Goal: Navigation & Orientation: Find specific page/section

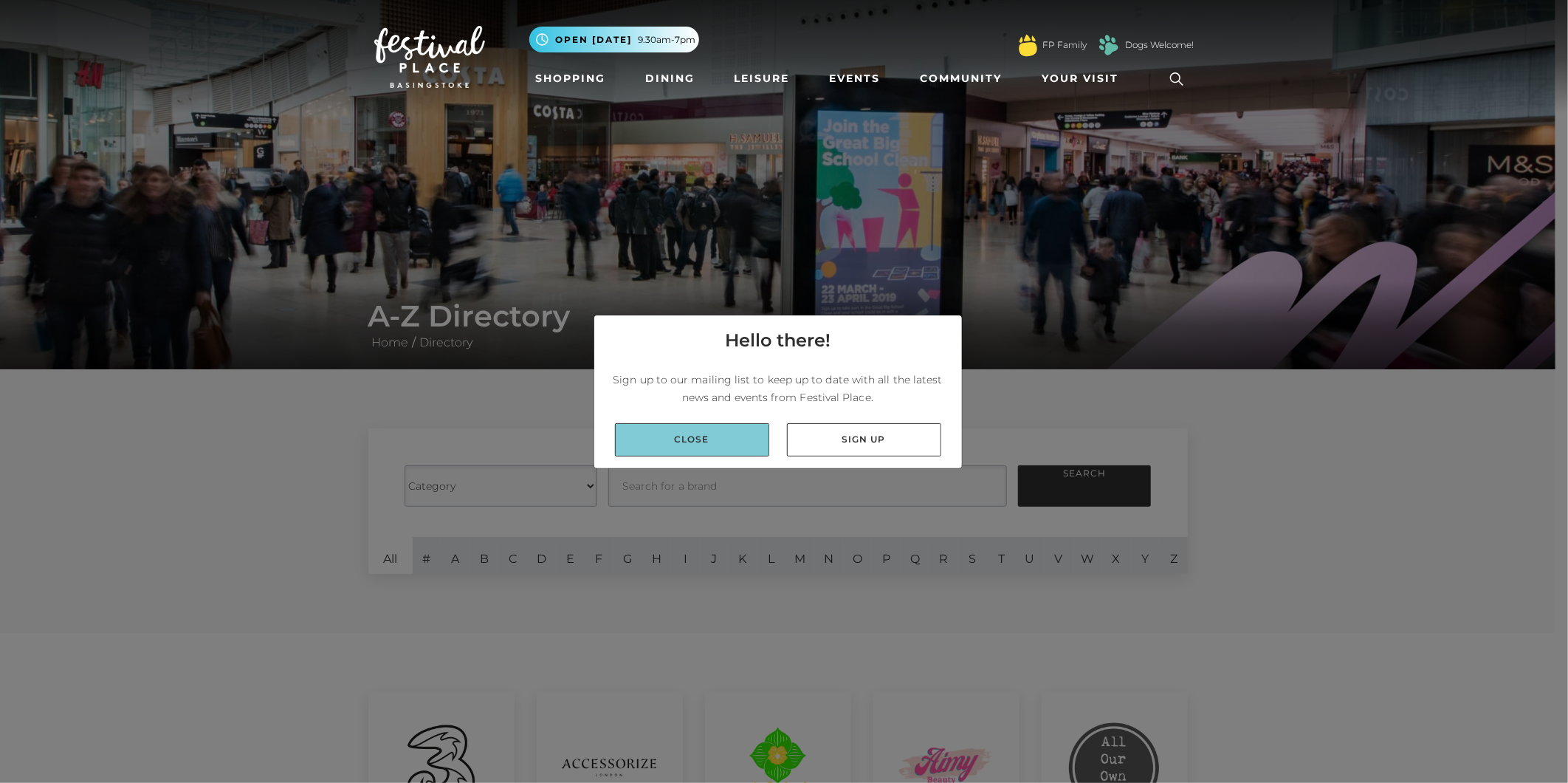
click at [678, 439] on link "Close" at bounding box center [692, 439] width 154 height 33
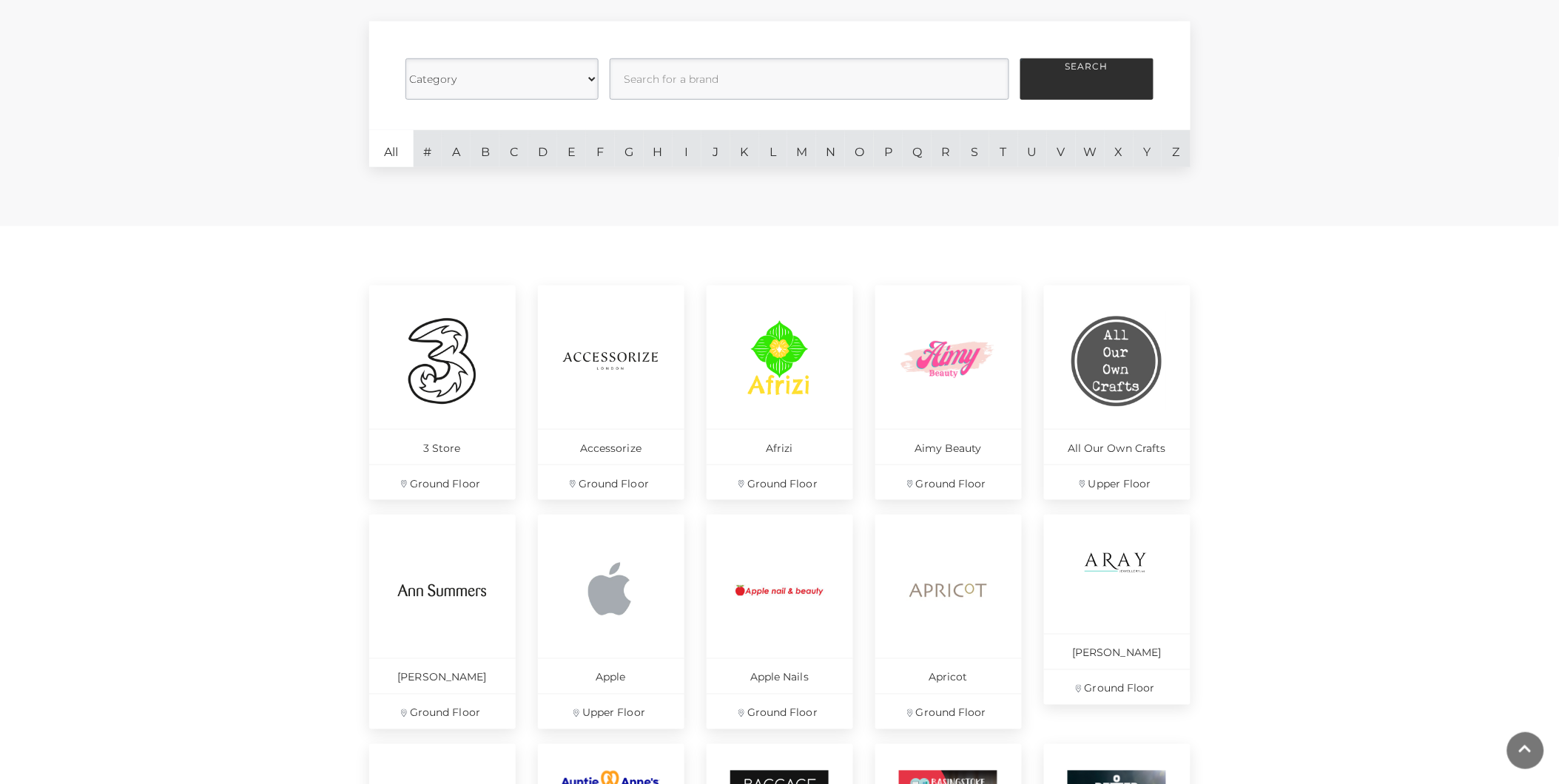
scroll to position [410, 0]
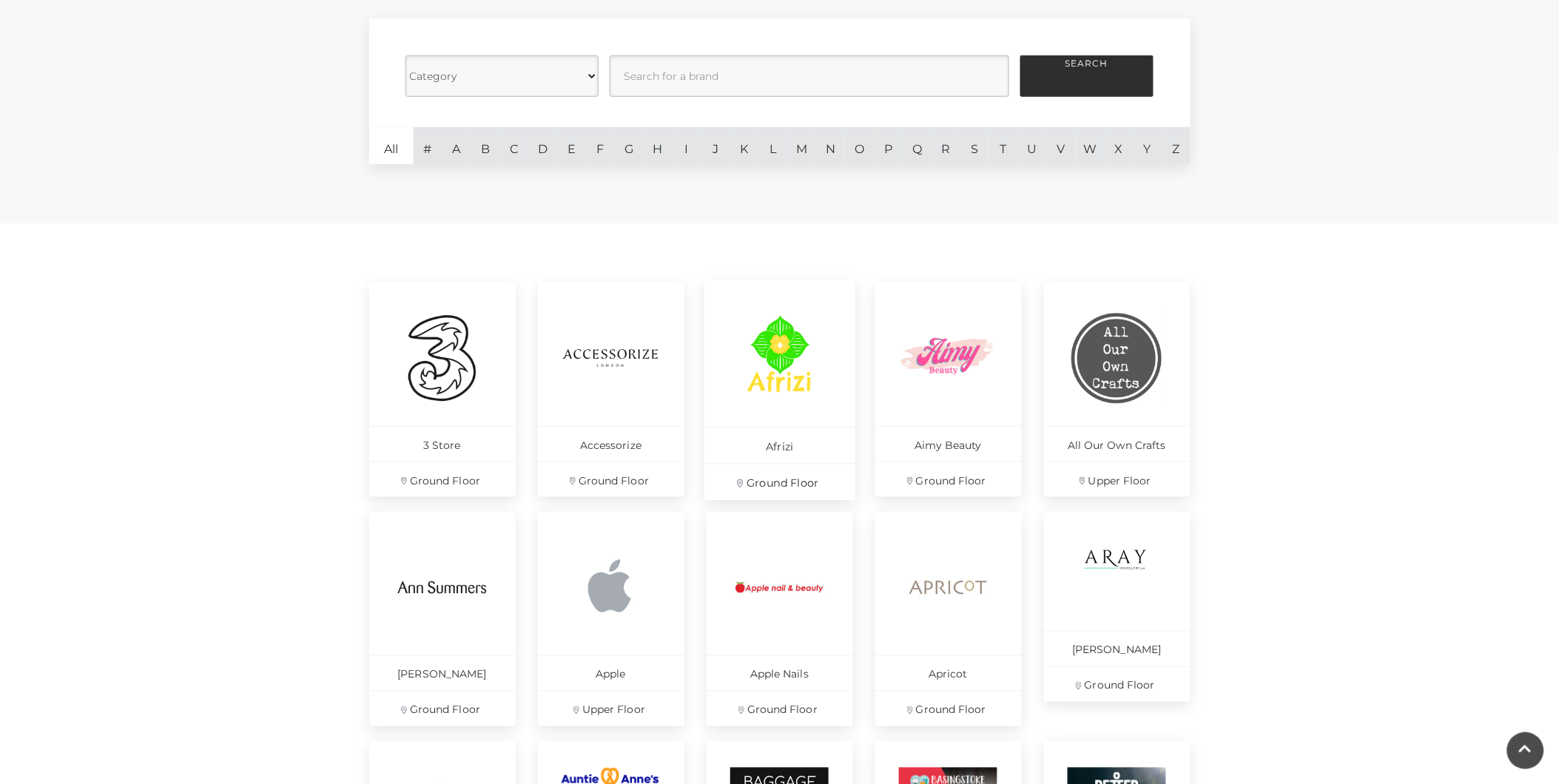
click at [805, 375] on img at bounding box center [780, 357] width 101 height 101
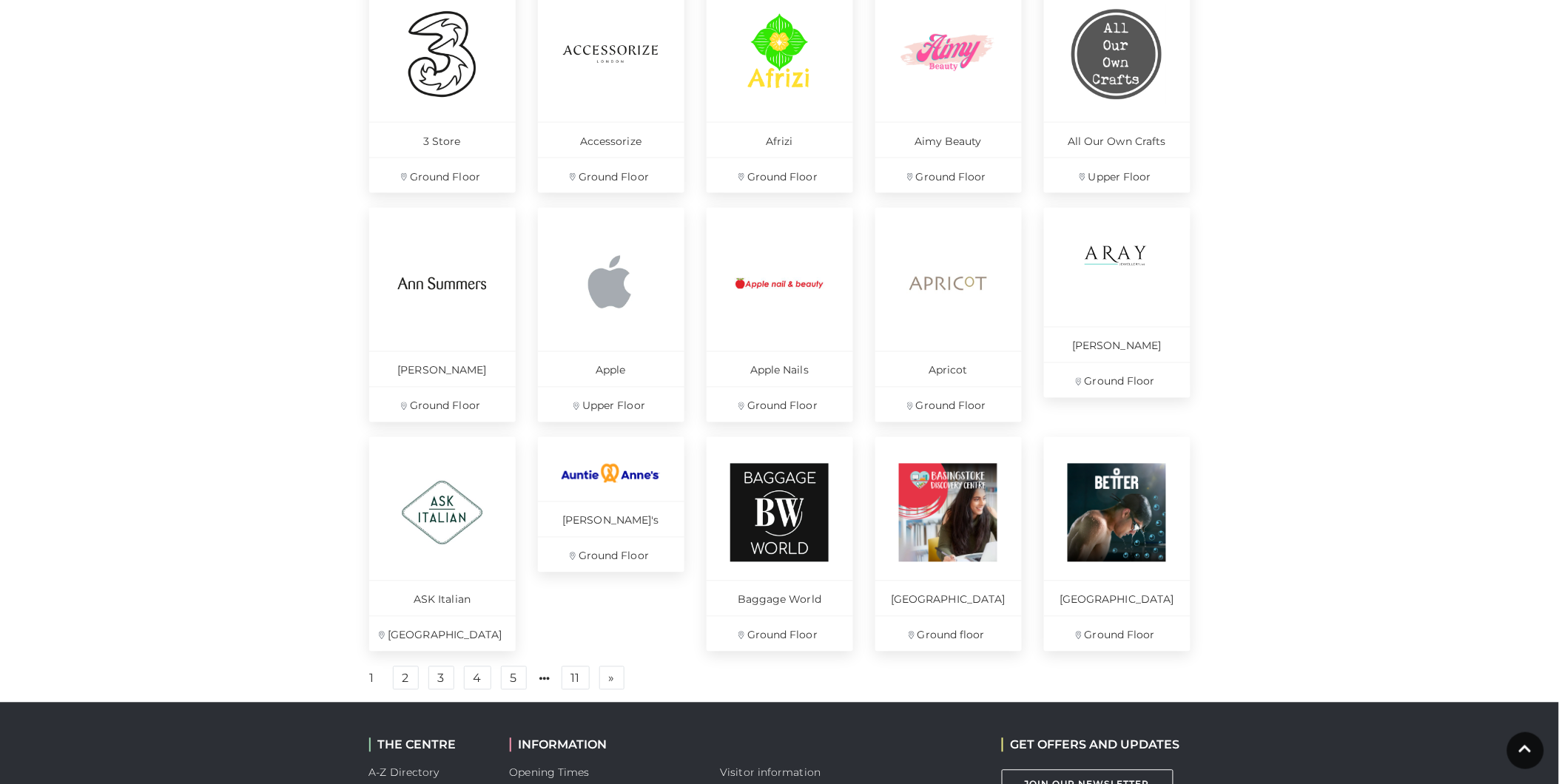
scroll to position [739, 0]
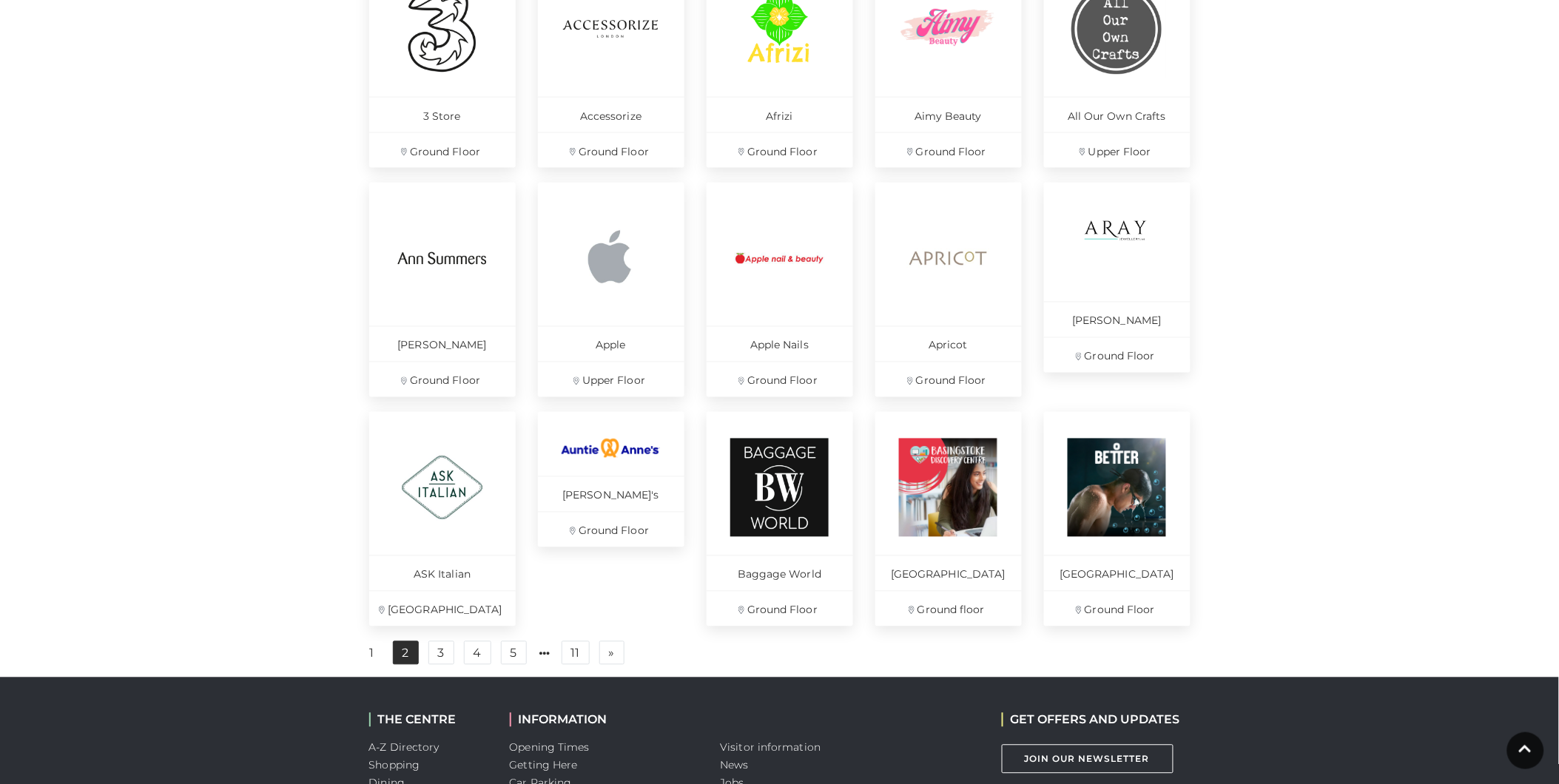
click at [403, 665] on link "2" at bounding box center [405, 653] width 26 height 24
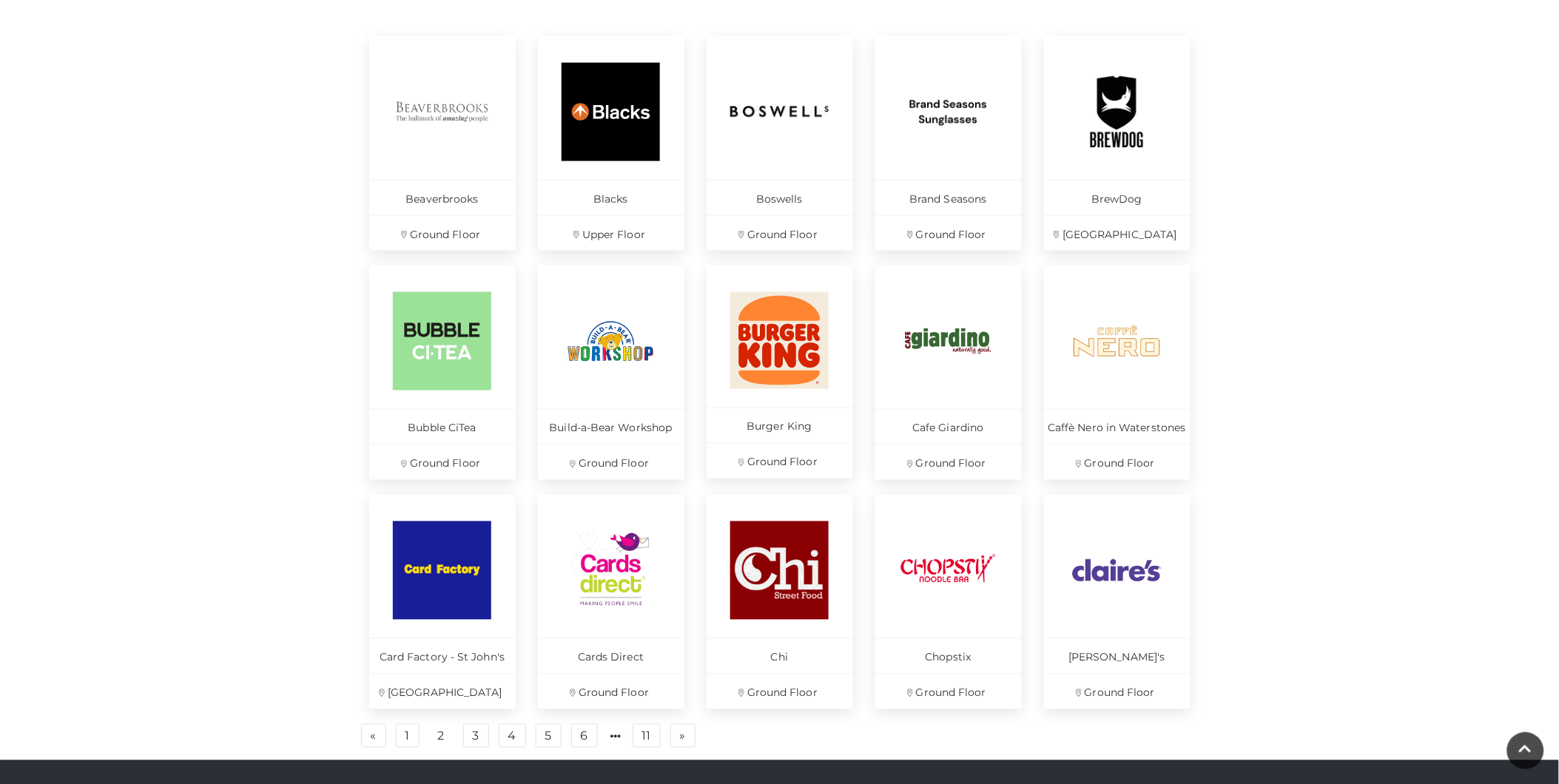
scroll to position [739, 0]
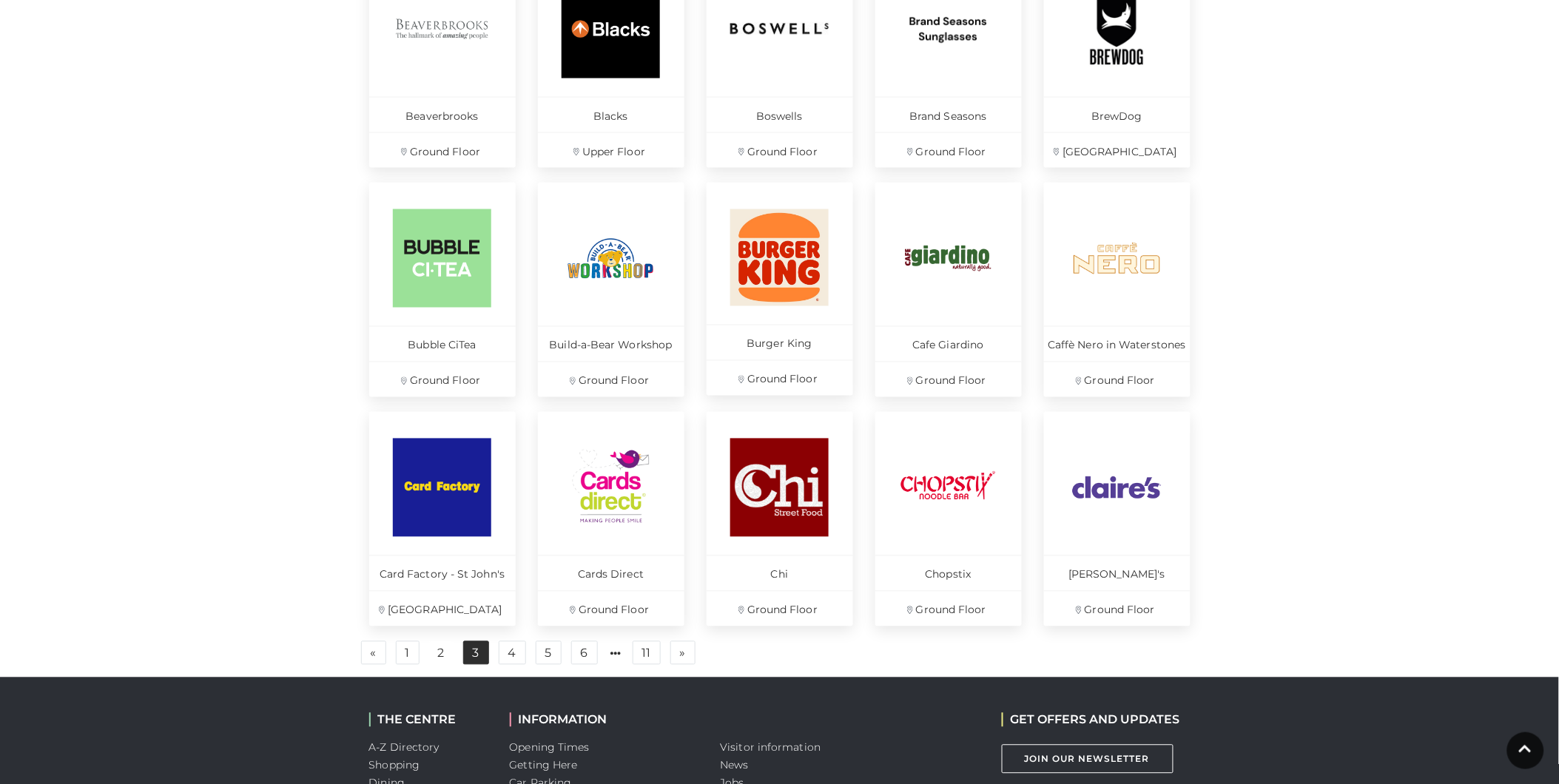
click at [482, 652] on link "3" at bounding box center [475, 653] width 26 height 24
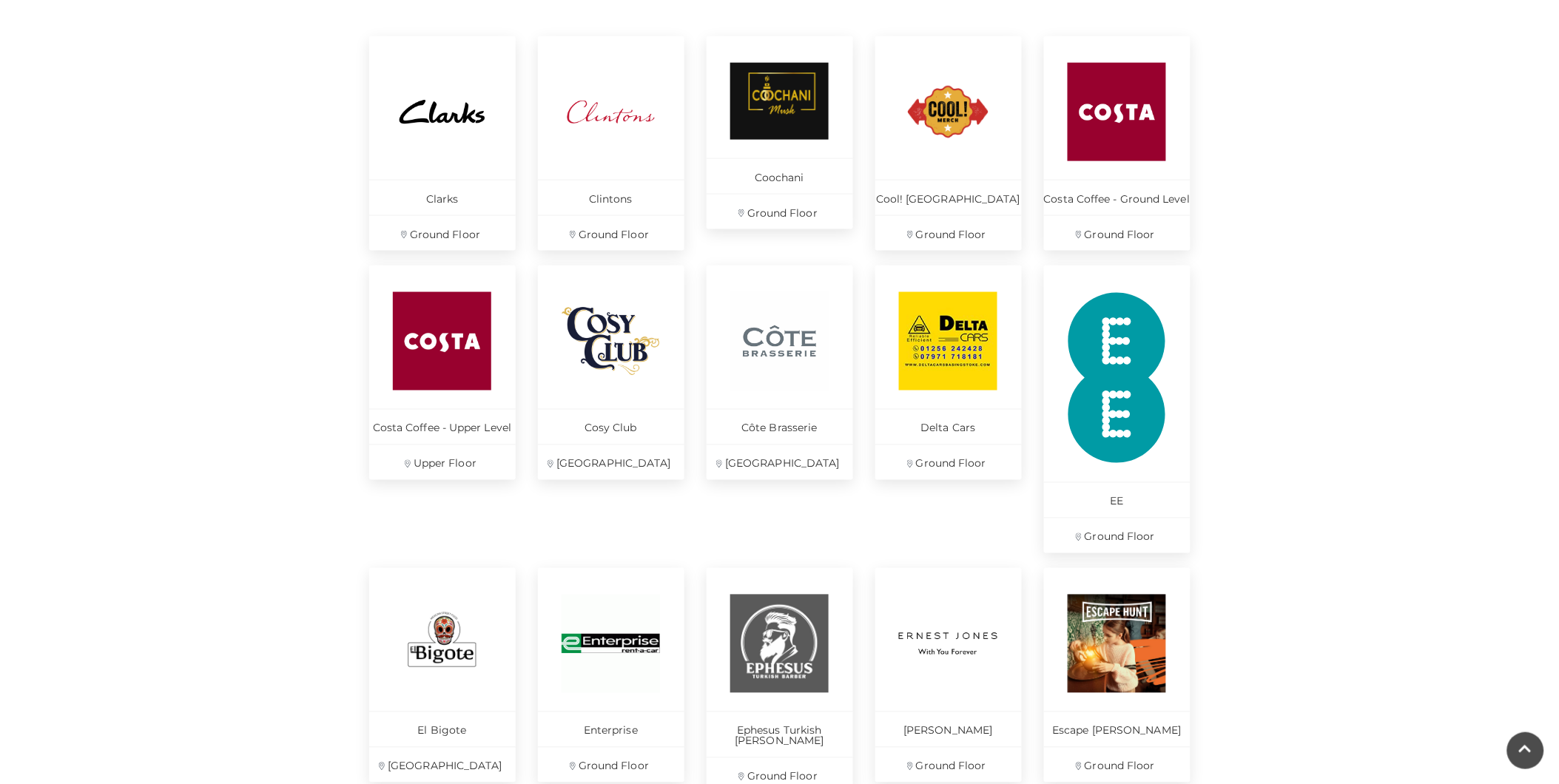
scroll to position [739, 0]
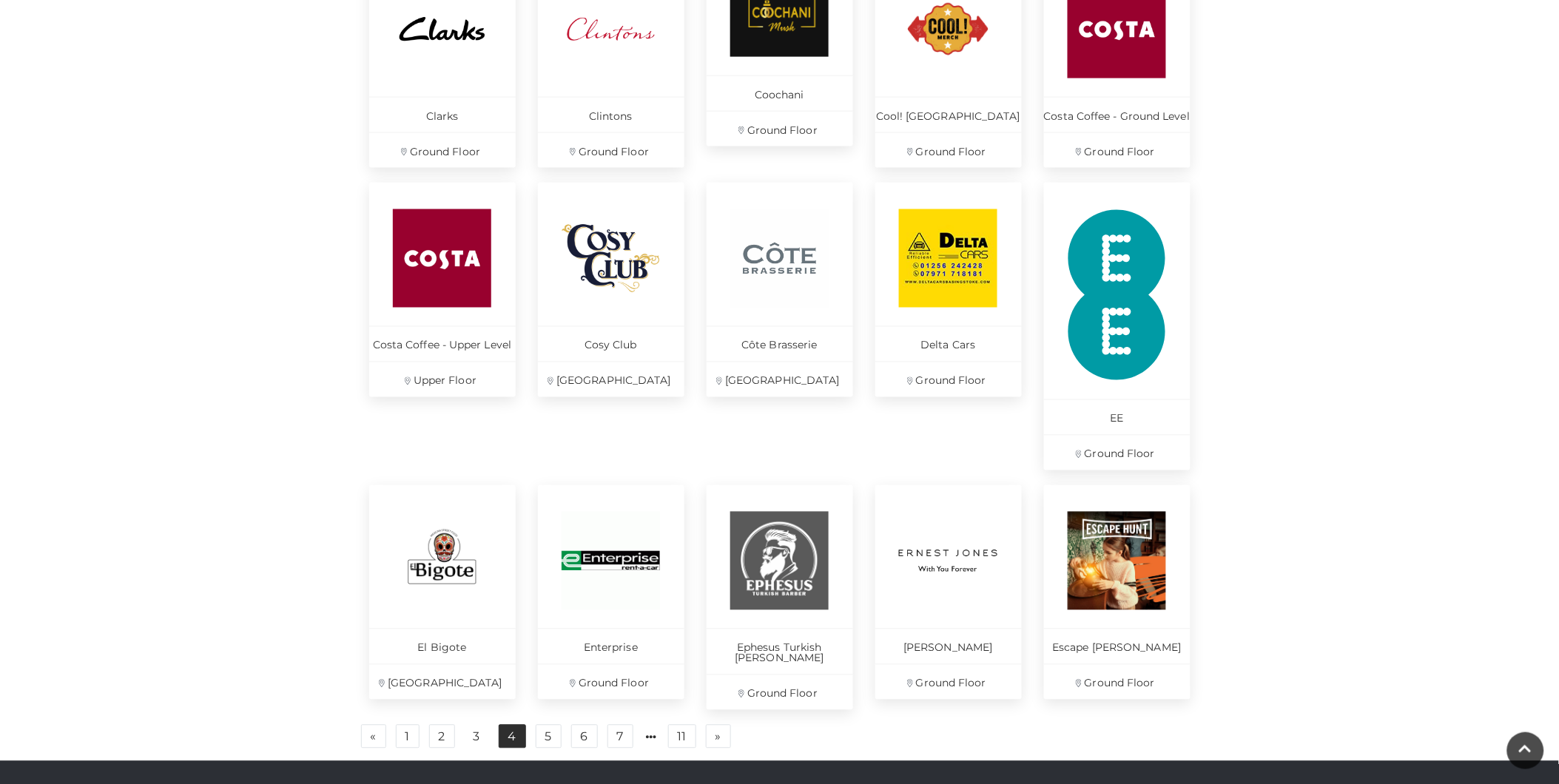
click at [505, 733] on link "4" at bounding box center [512, 737] width 28 height 24
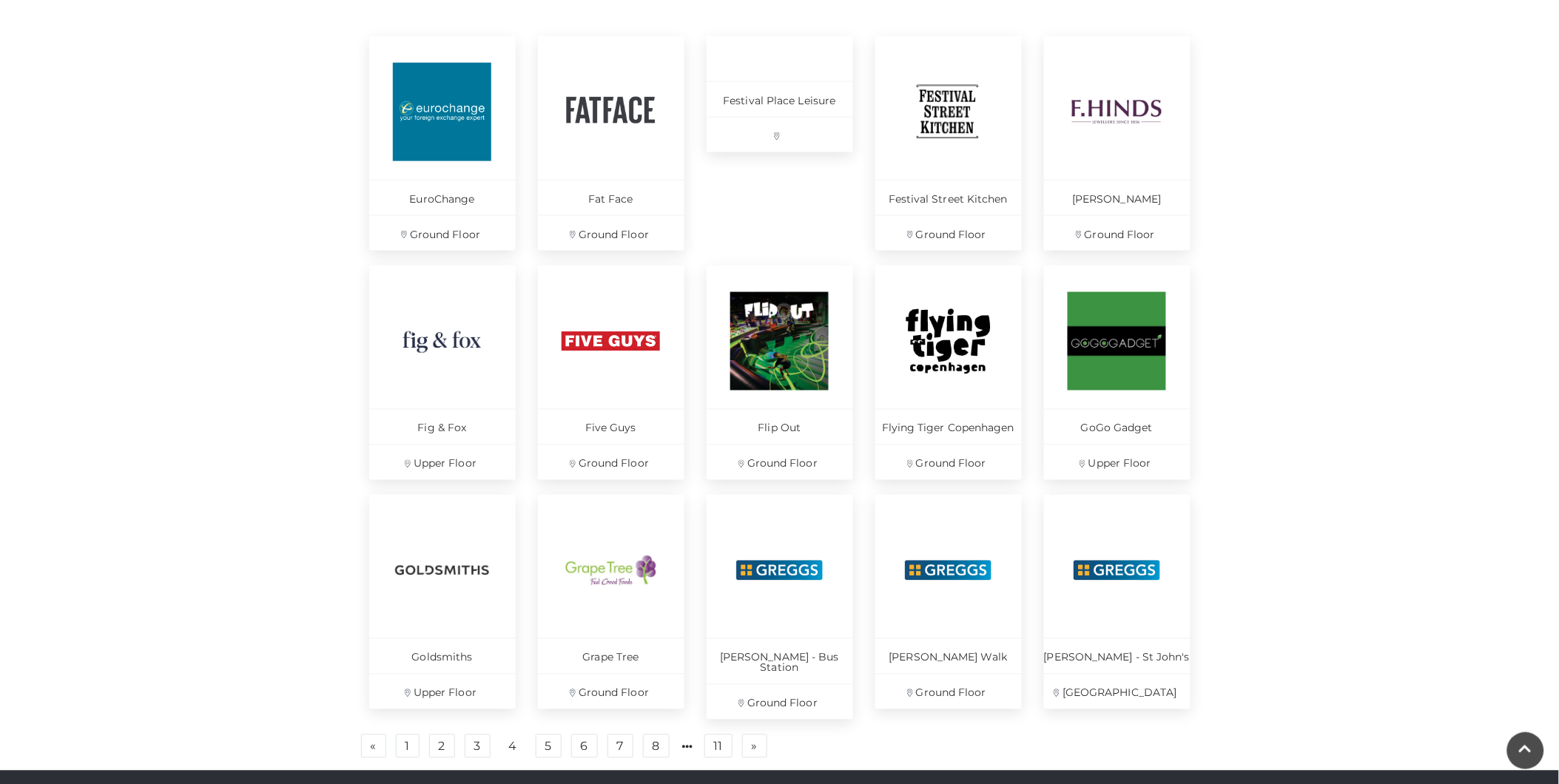
scroll to position [739, 0]
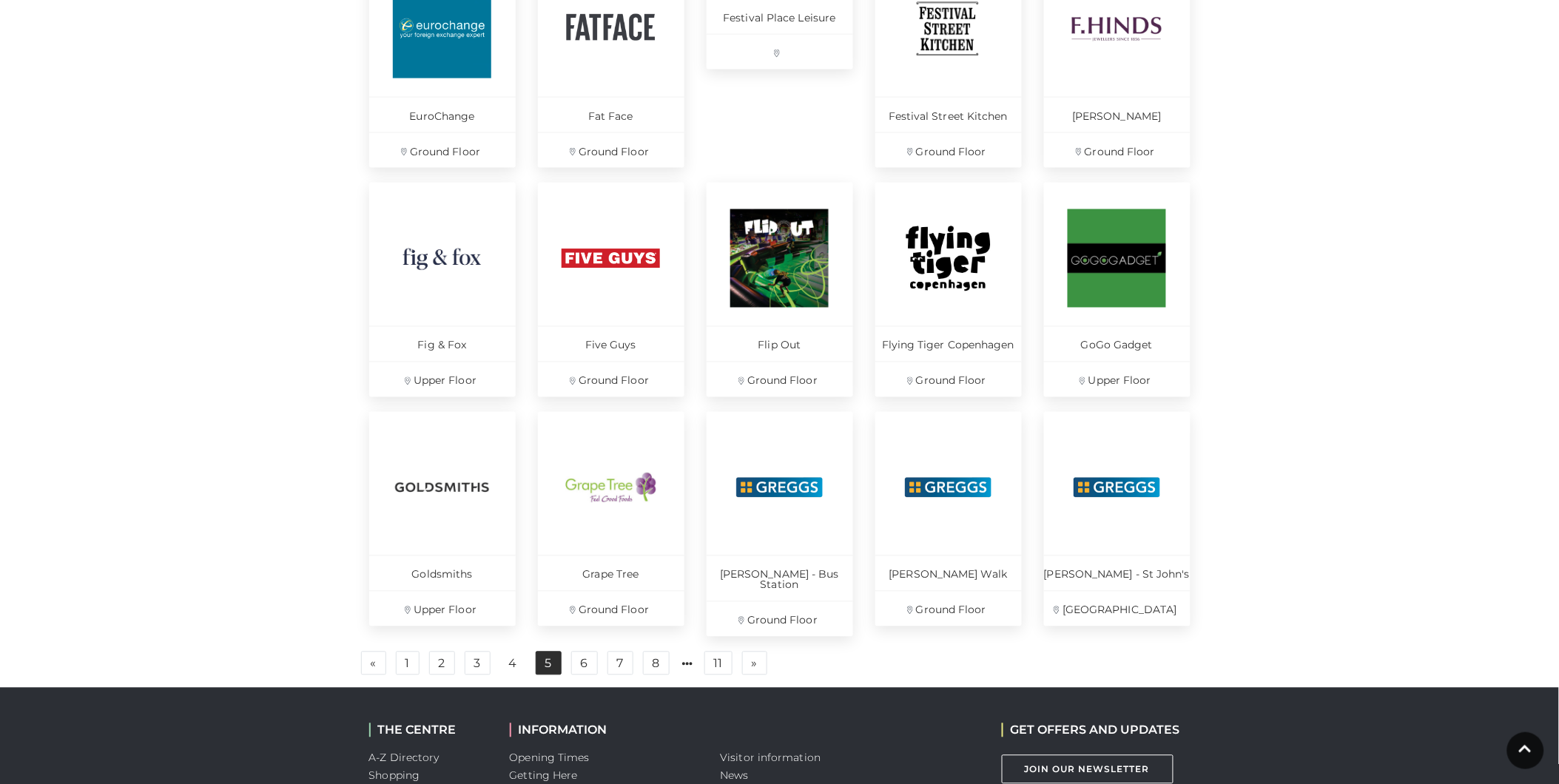
click at [549, 655] on link "5" at bounding box center [548, 663] width 26 height 24
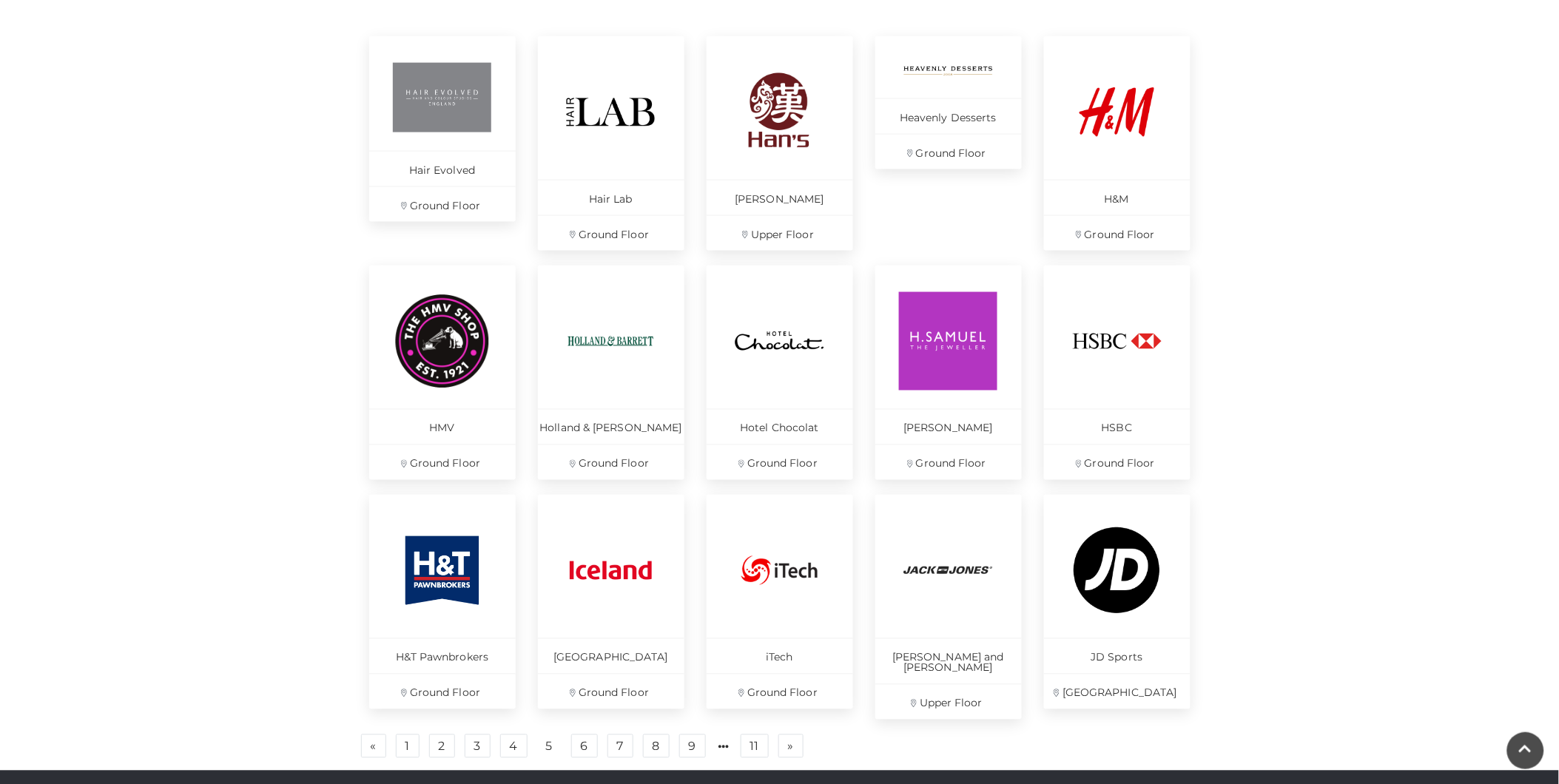
scroll to position [739, 0]
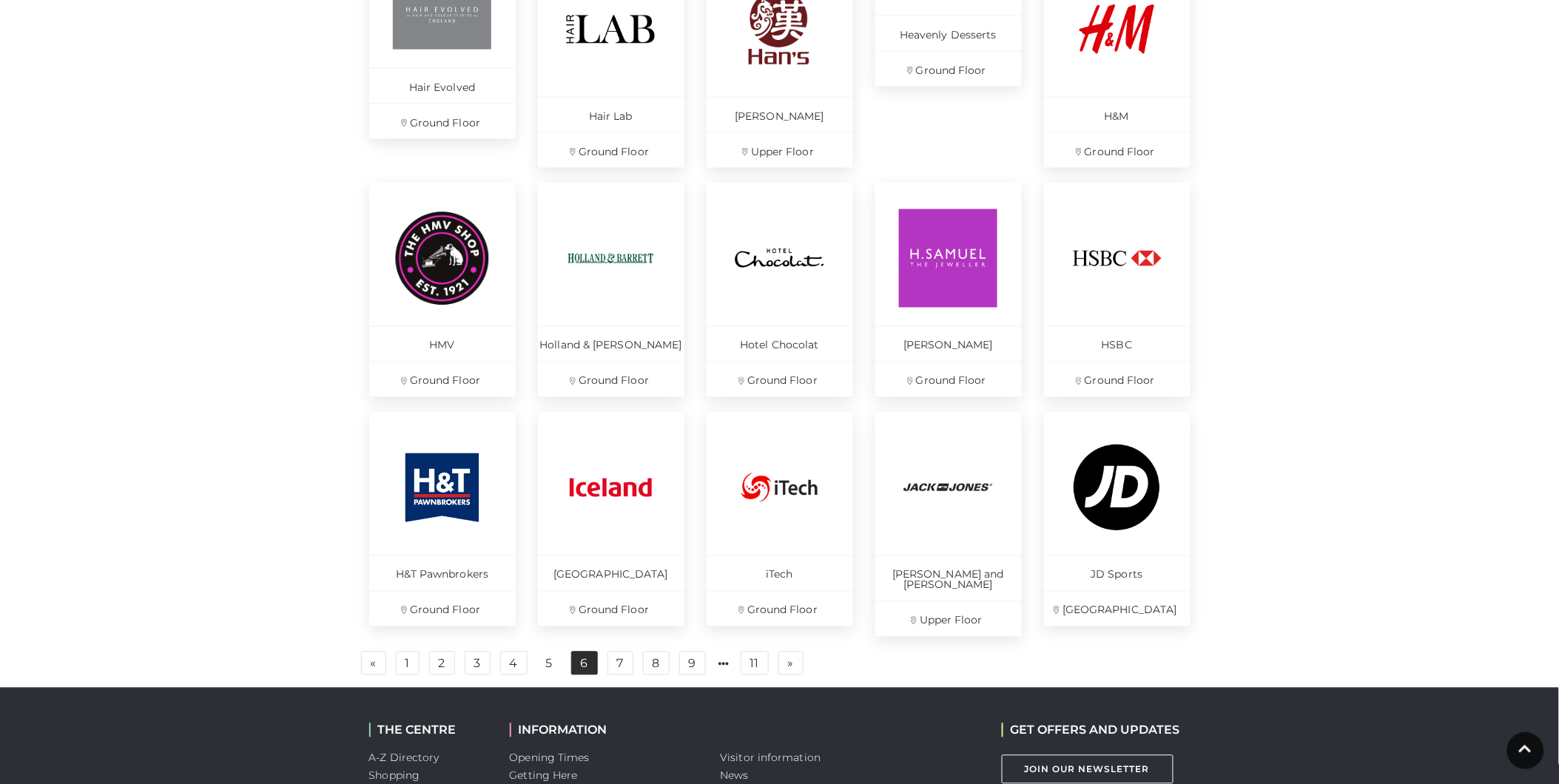
click at [578, 657] on link "6" at bounding box center [584, 663] width 27 height 24
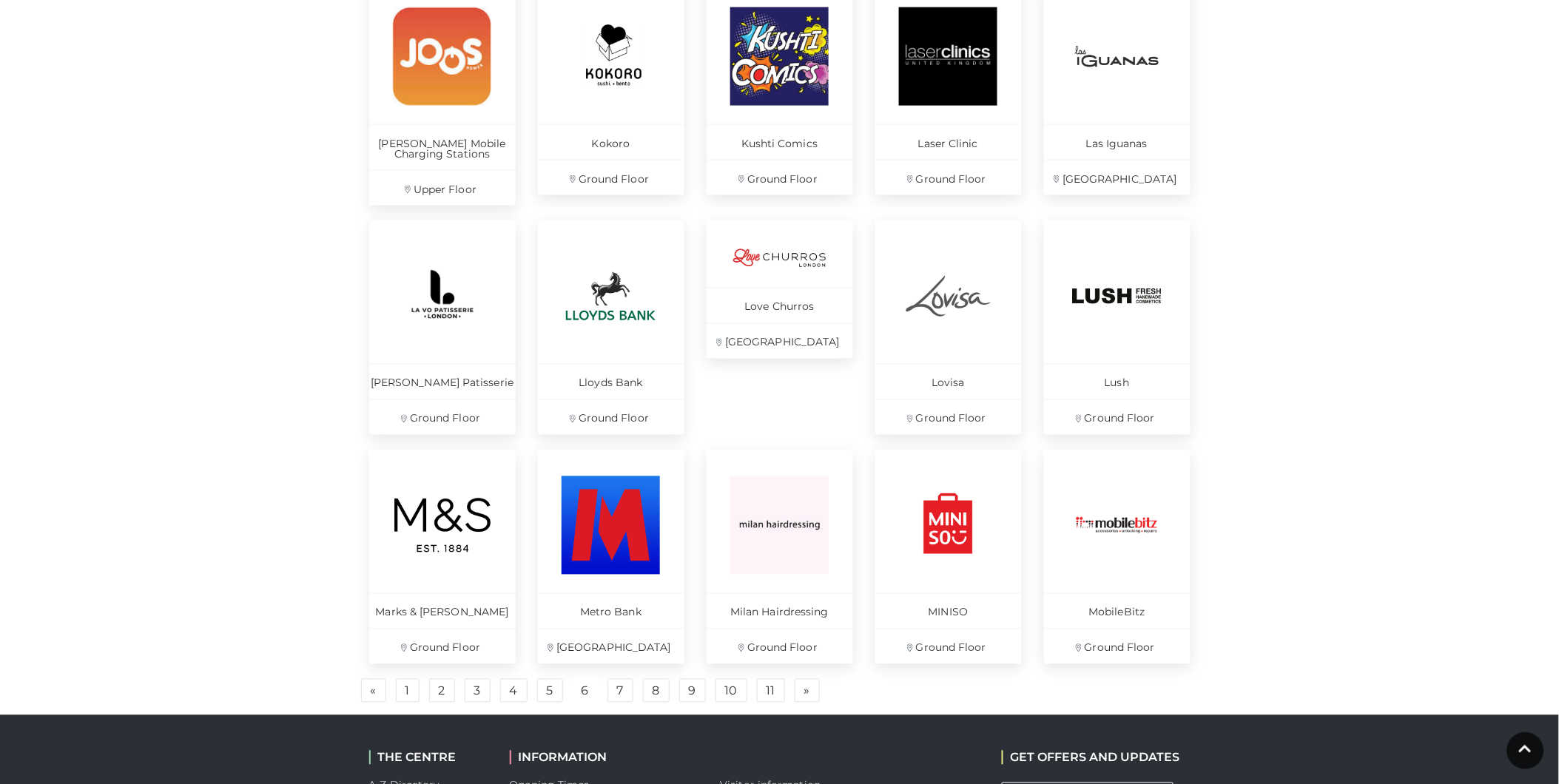
scroll to position [739, 0]
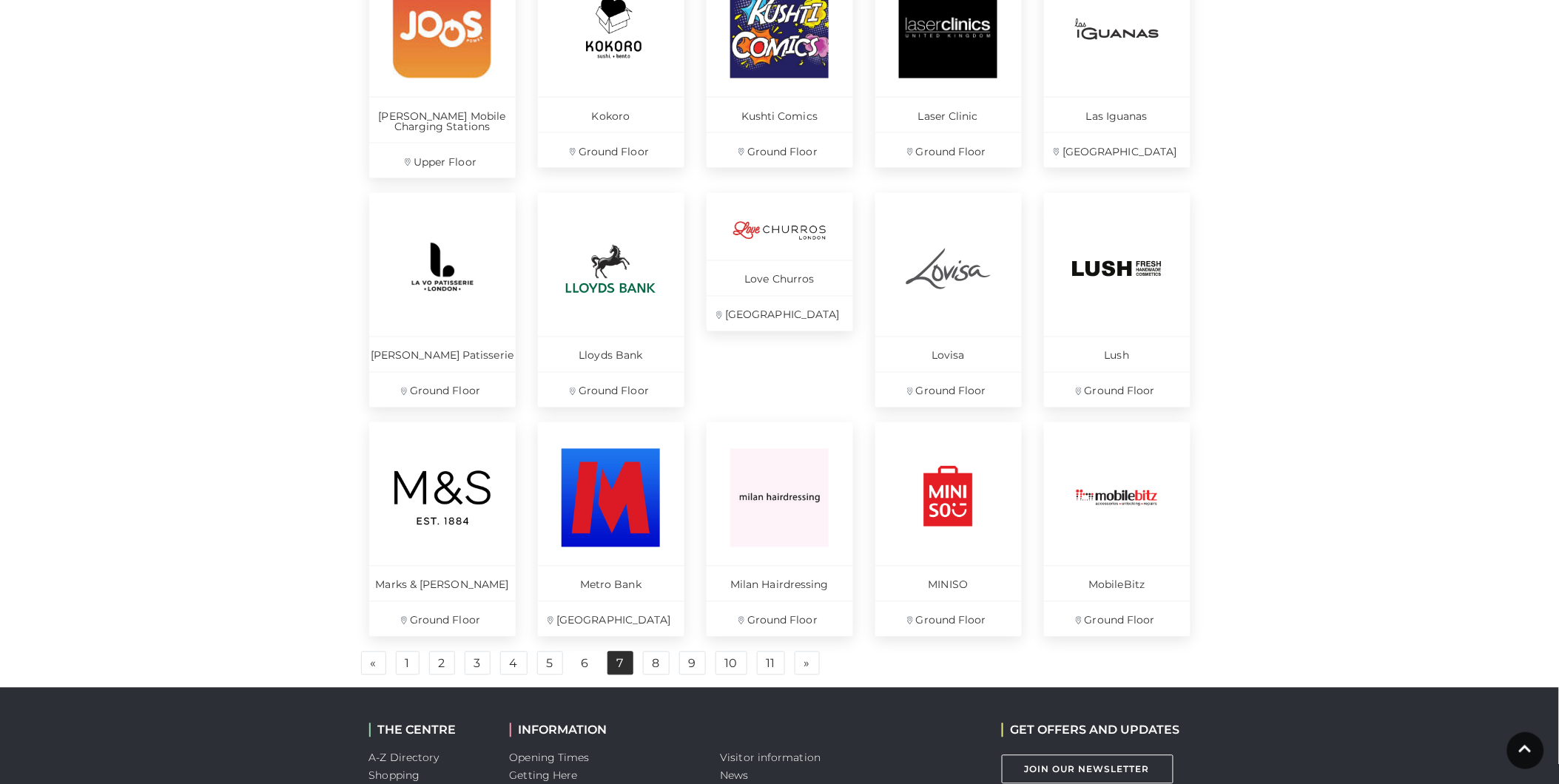
click at [624, 665] on link "7" at bounding box center [620, 663] width 26 height 24
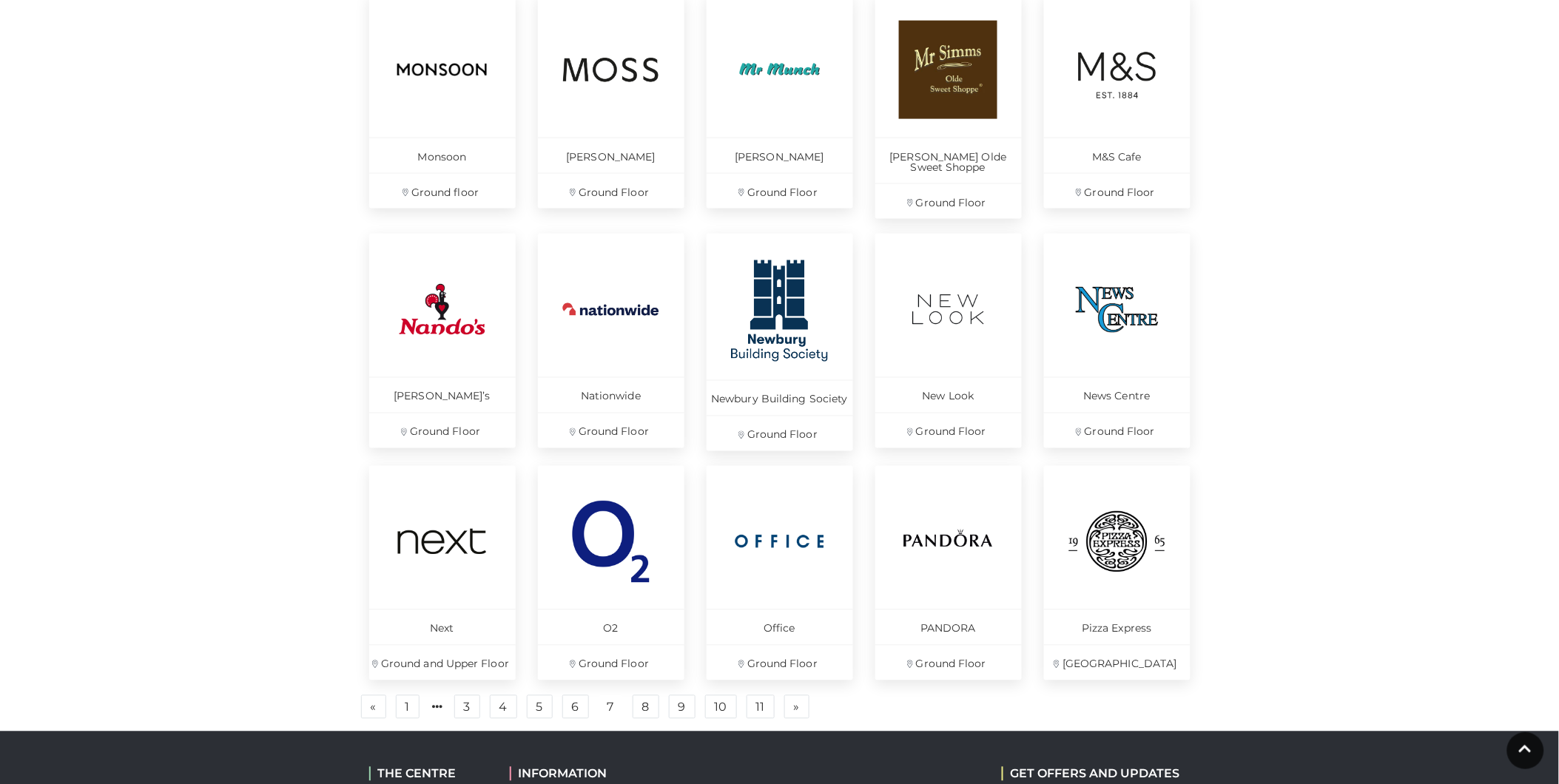
scroll to position [739, 0]
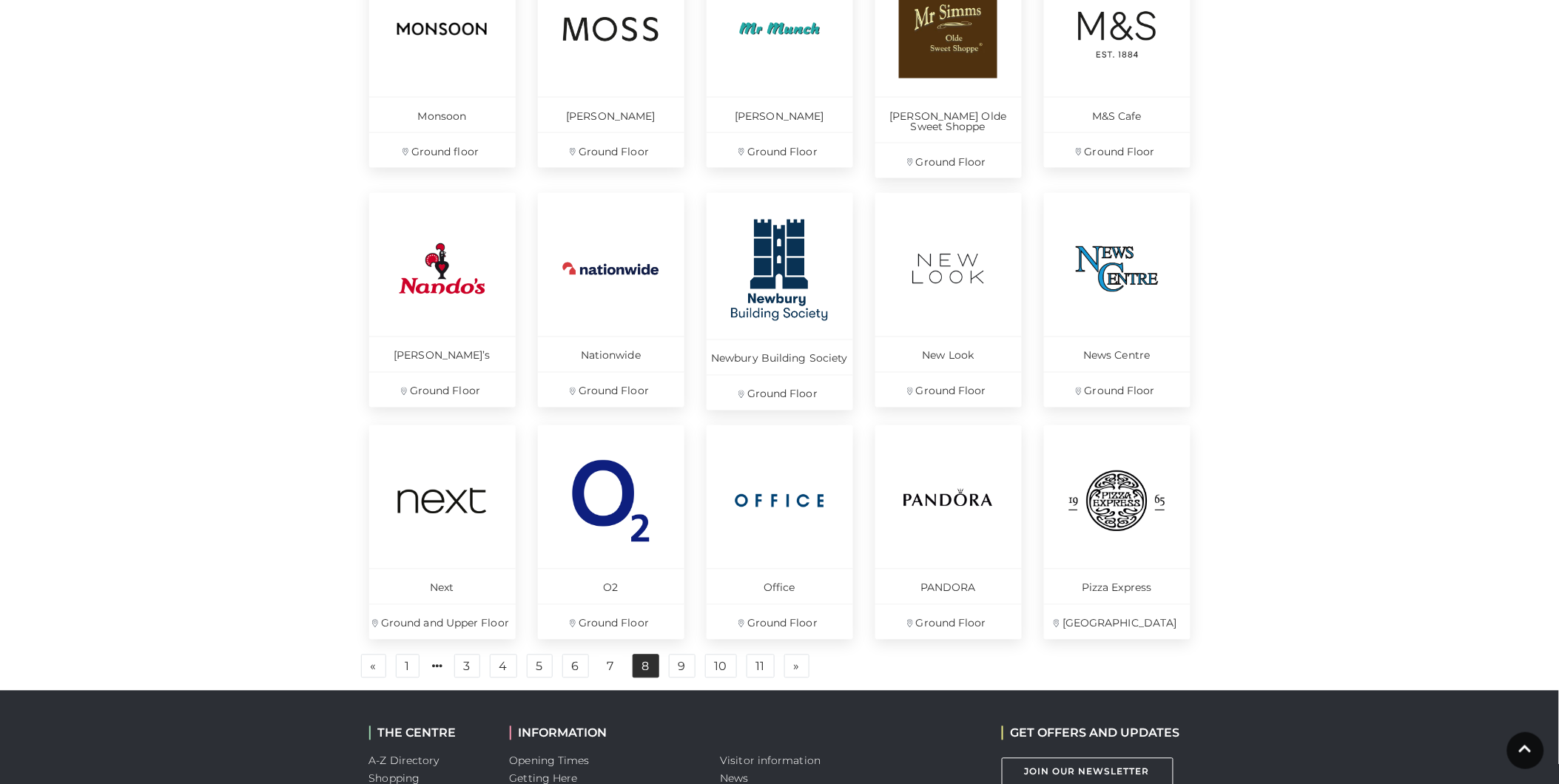
click at [640, 668] on link "8" at bounding box center [646, 666] width 27 height 24
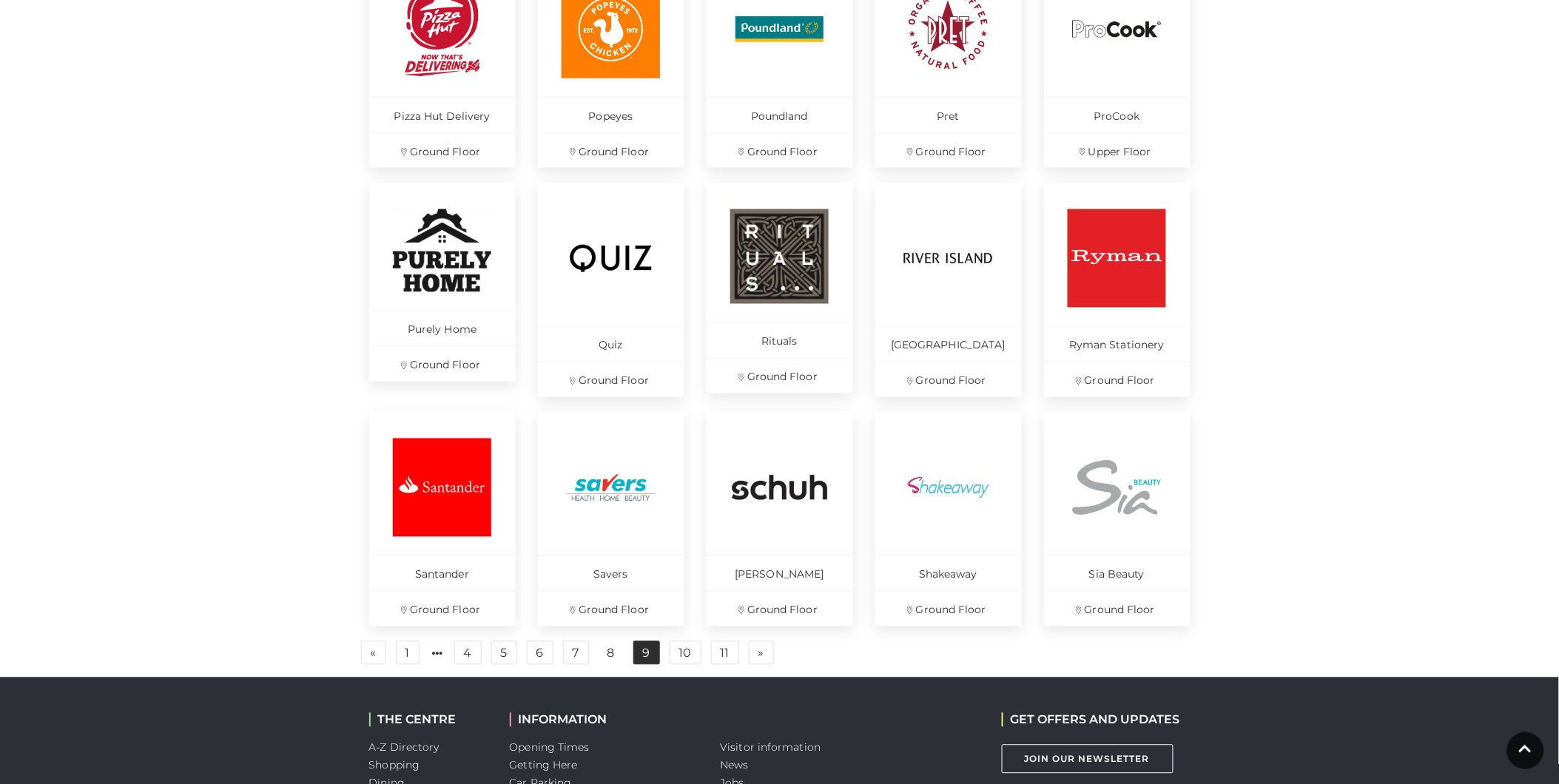
click at [647, 662] on link "9" at bounding box center [647, 653] width 27 height 24
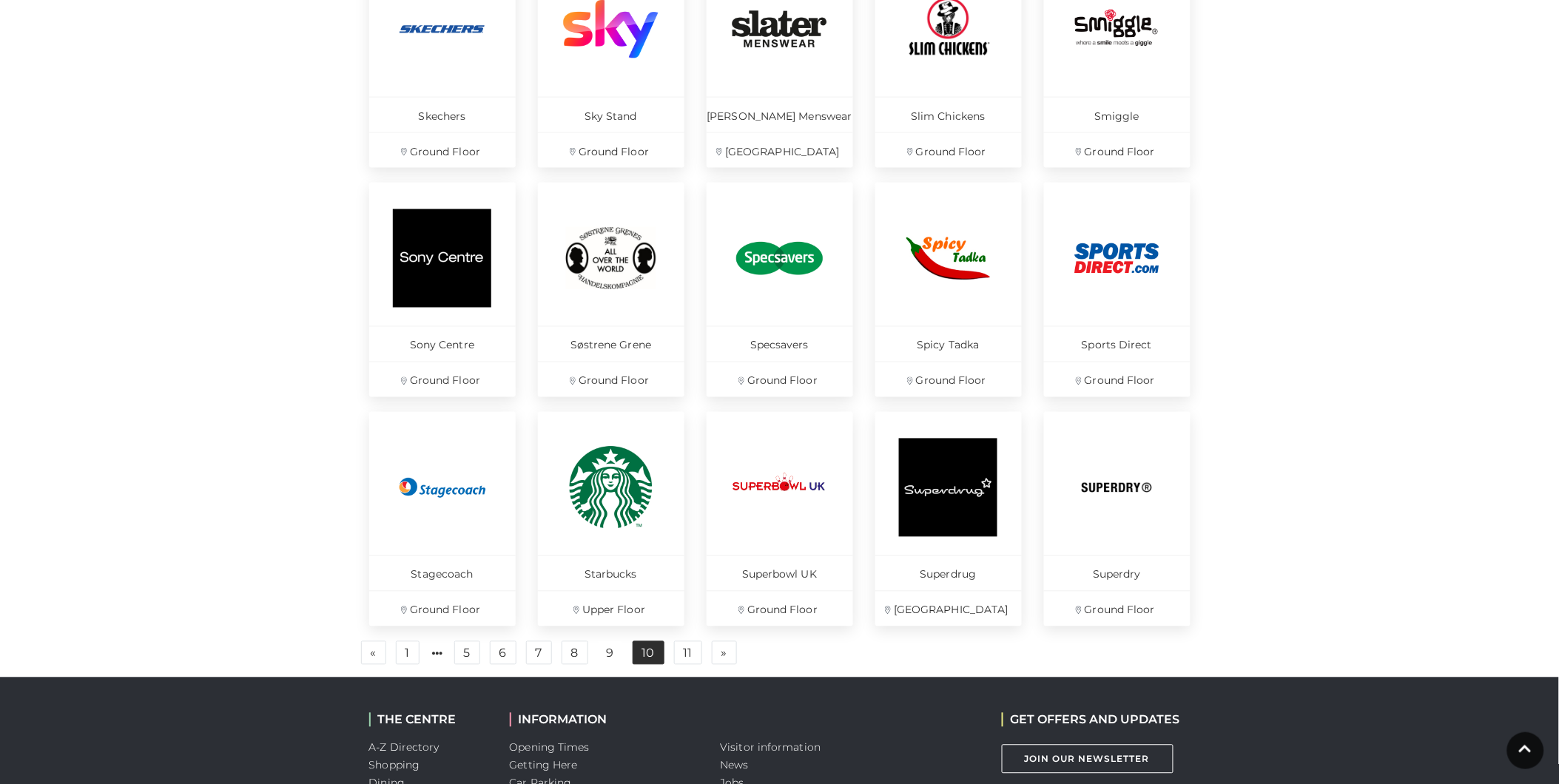
click at [654, 645] on link "10" at bounding box center [649, 653] width 32 height 24
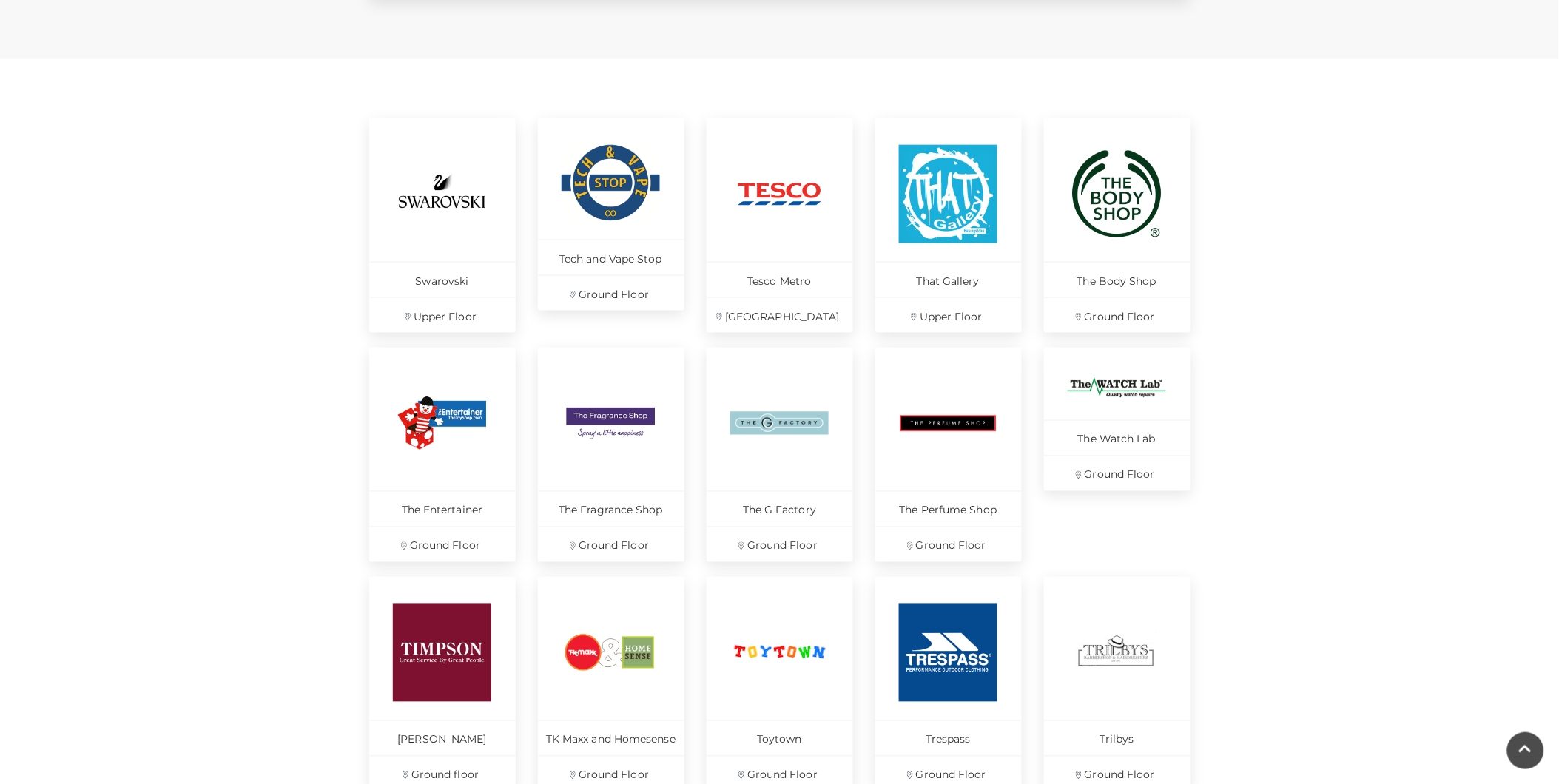
scroll to position [739, 0]
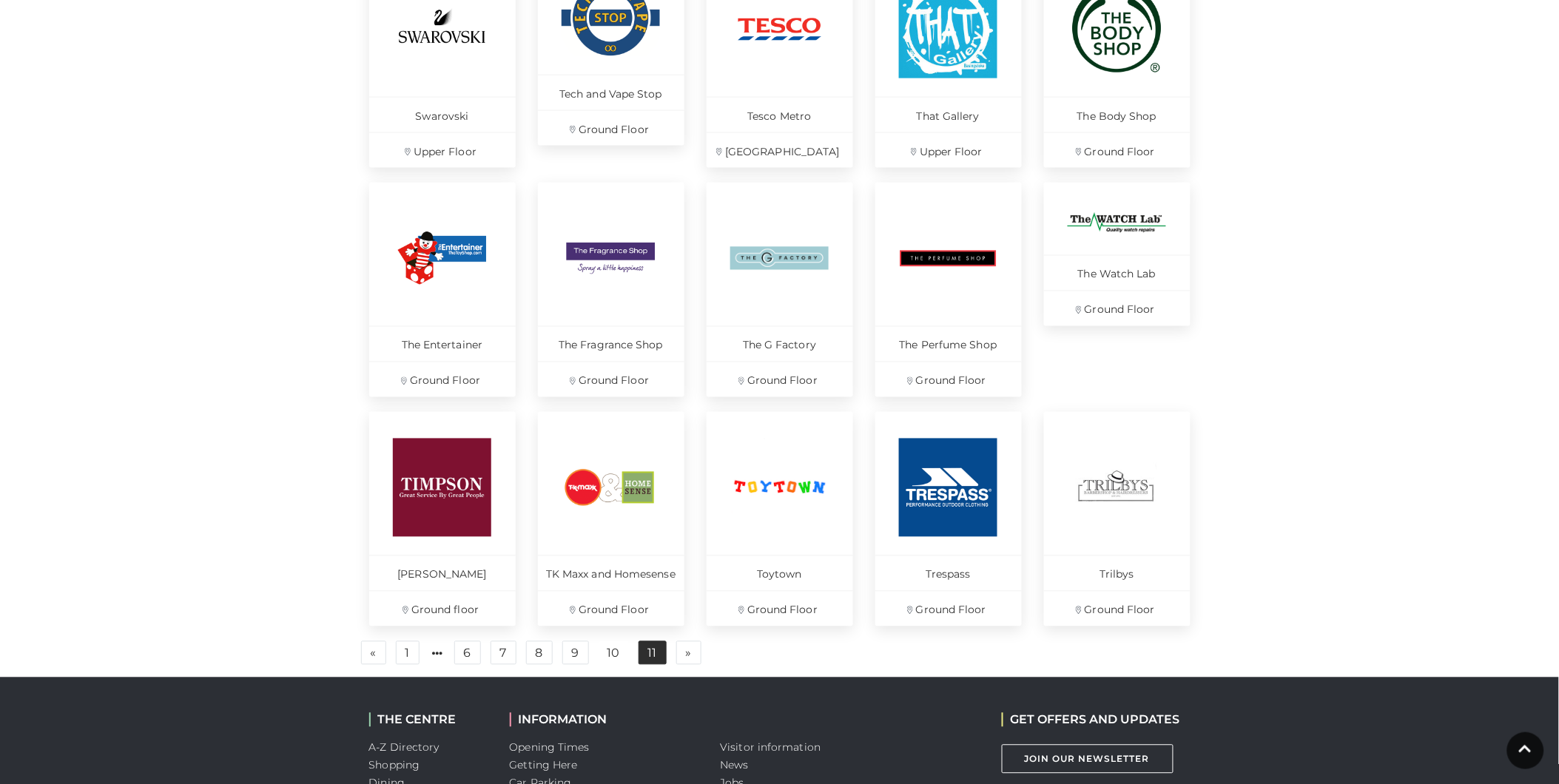
click at [655, 652] on link "11" at bounding box center [652, 653] width 28 height 24
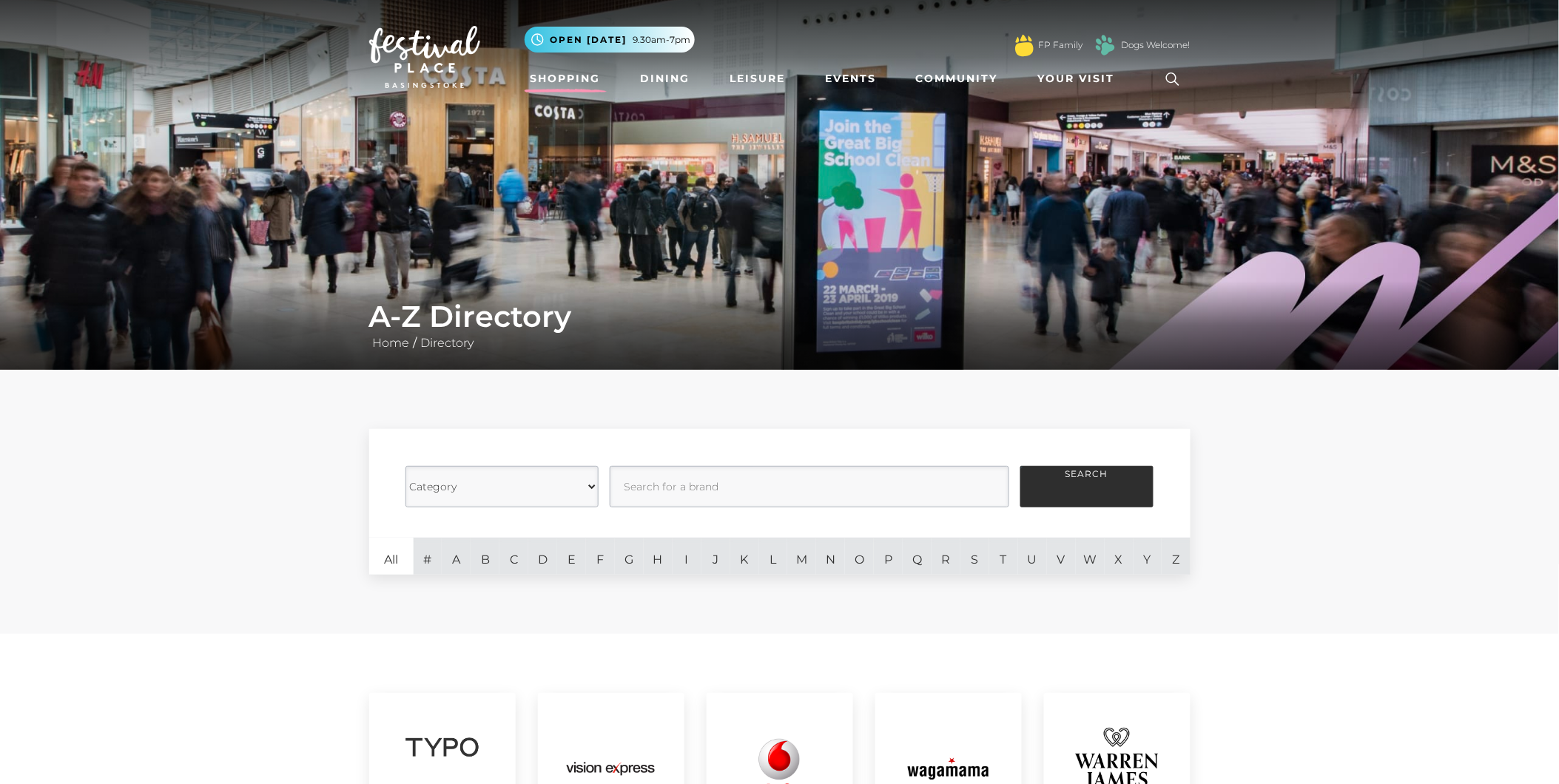
click at [575, 72] on link "Shopping" at bounding box center [565, 79] width 83 height 27
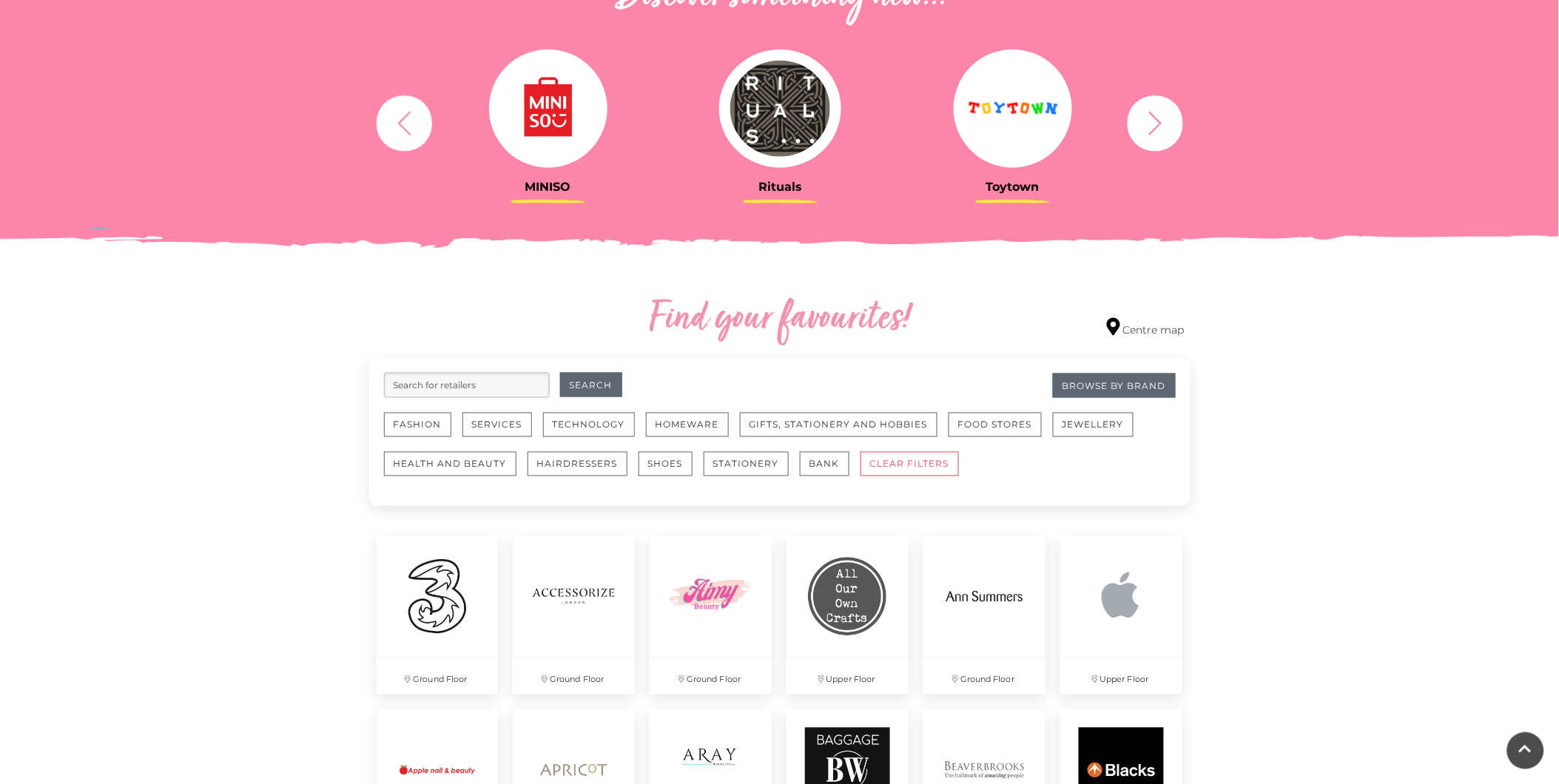
scroll to position [657, 0]
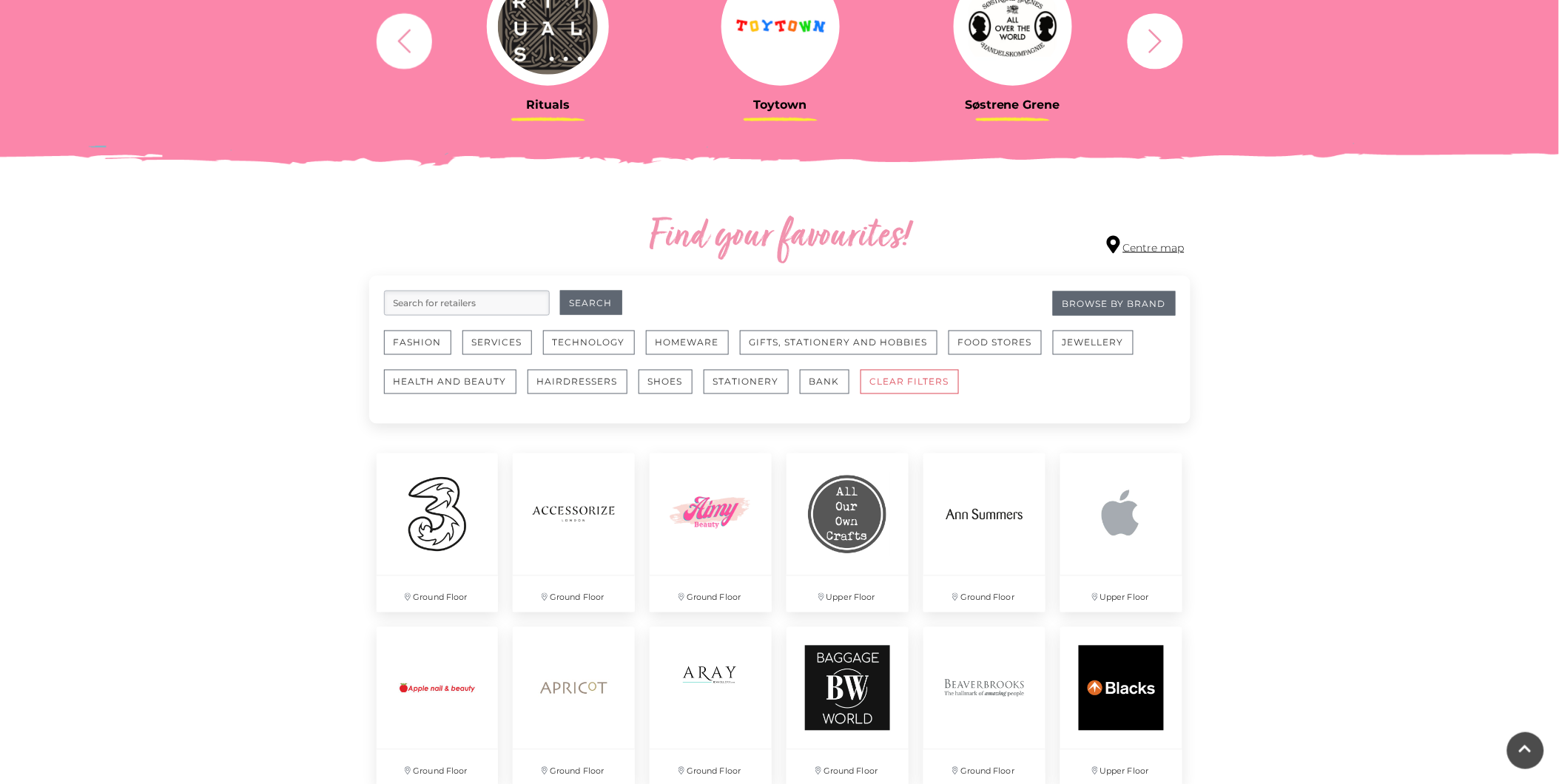
click at [1150, 238] on link "Centre map" at bounding box center [1146, 246] width 78 height 20
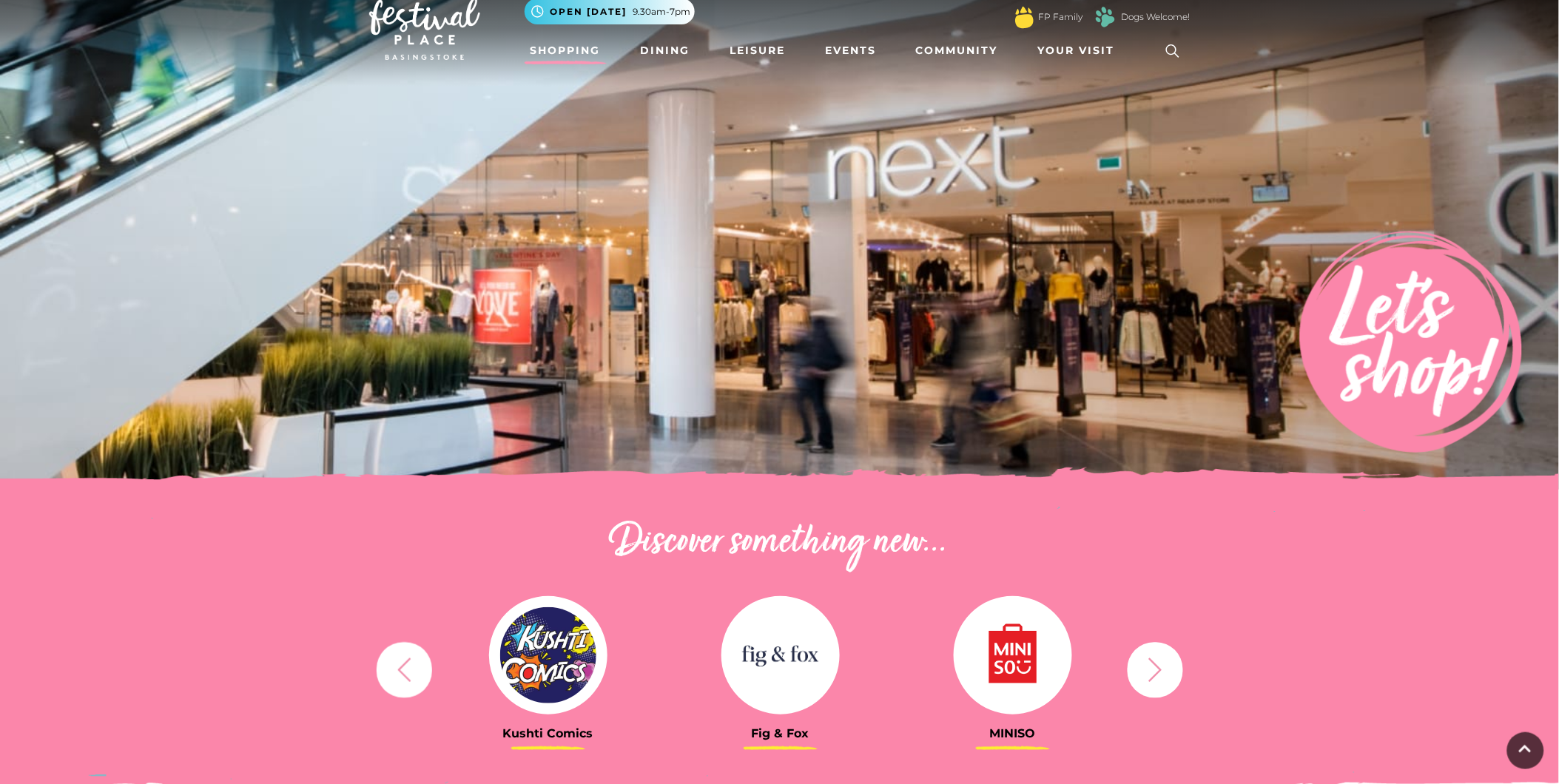
scroll to position [0, 0]
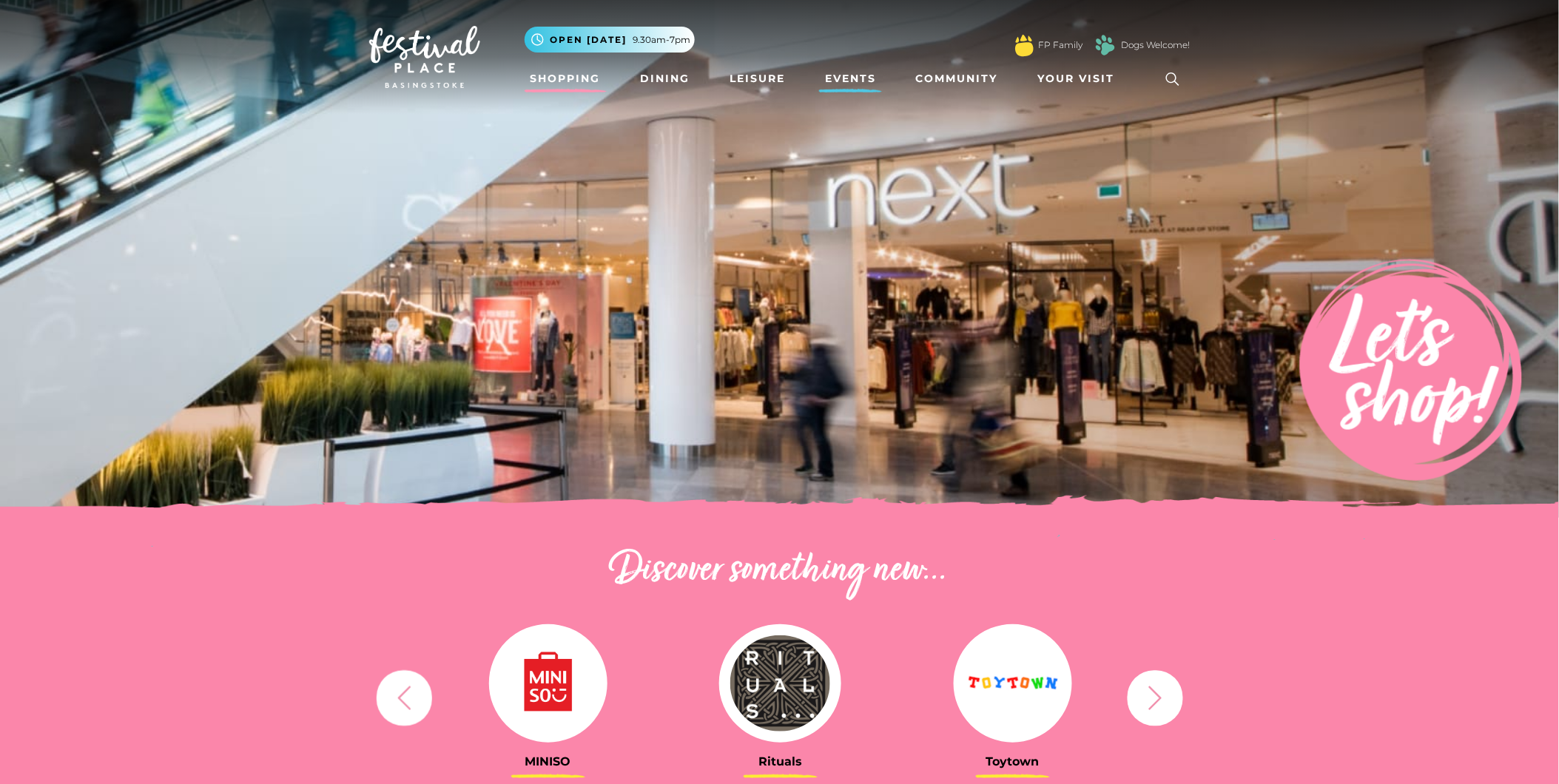
click at [853, 82] on link "Events" at bounding box center [851, 79] width 63 height 27
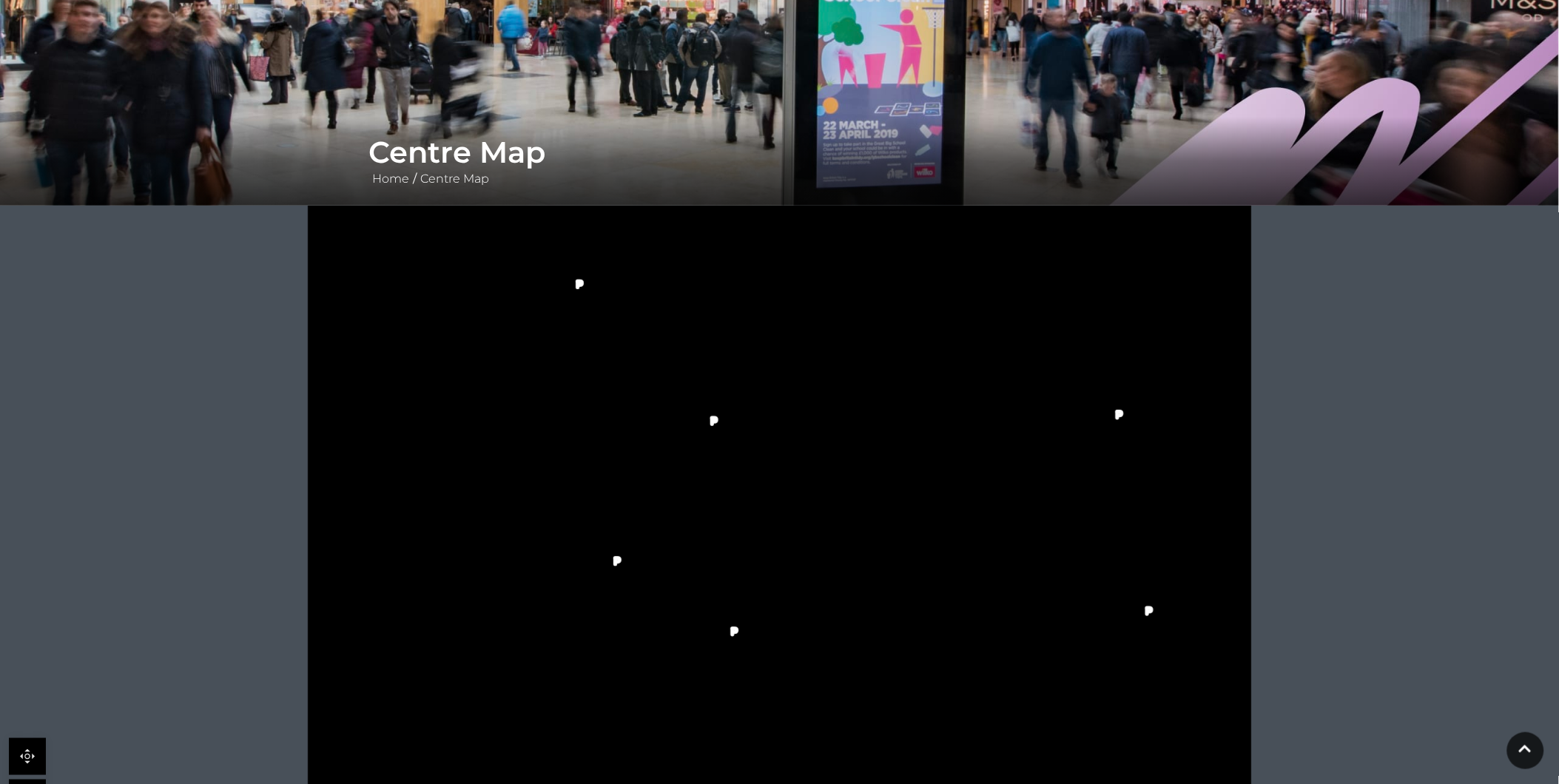
scroll to position [246, 0]
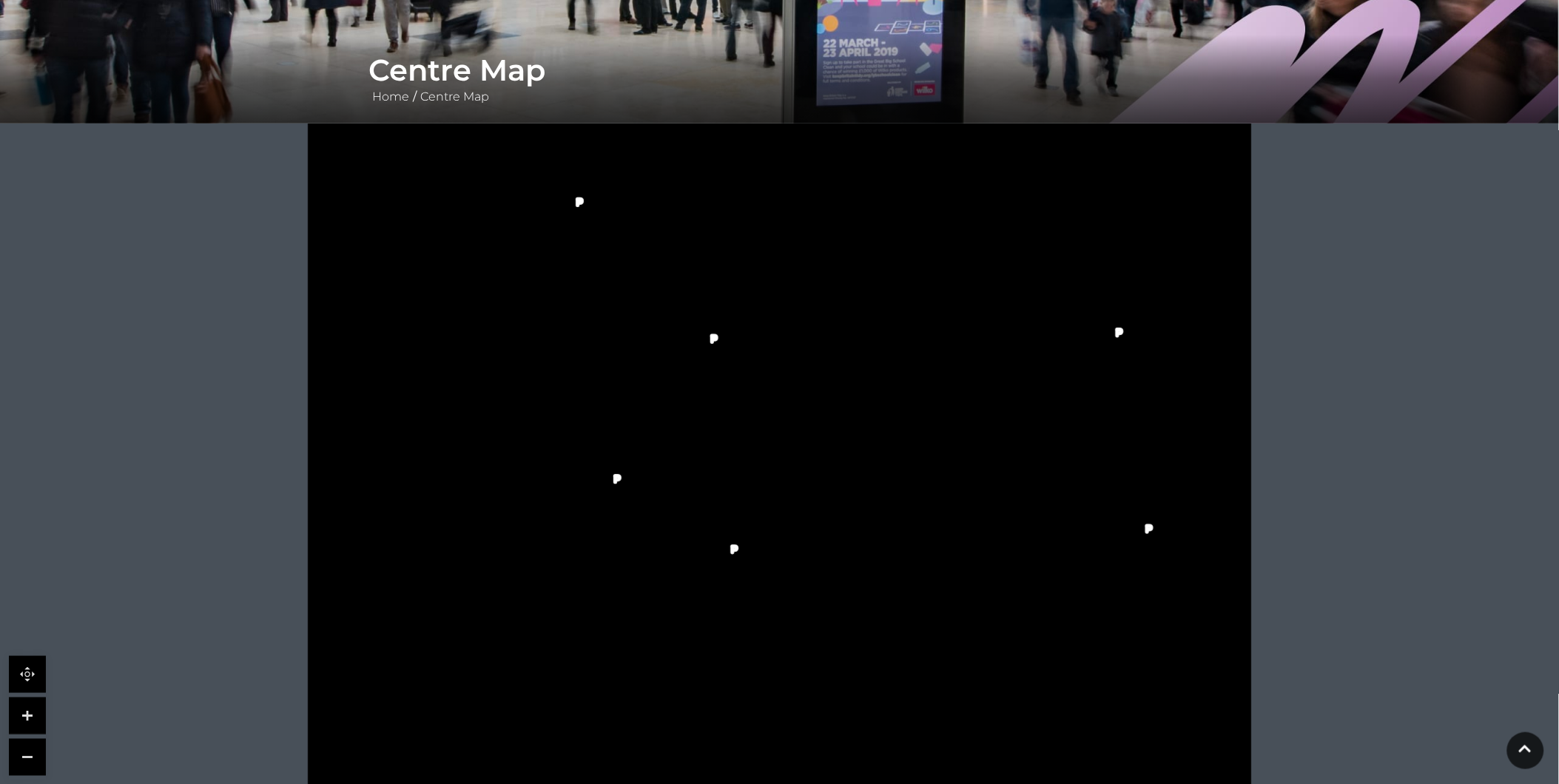
click at [41, 702] on link at bounding box center [27, 716] width 37 height 37
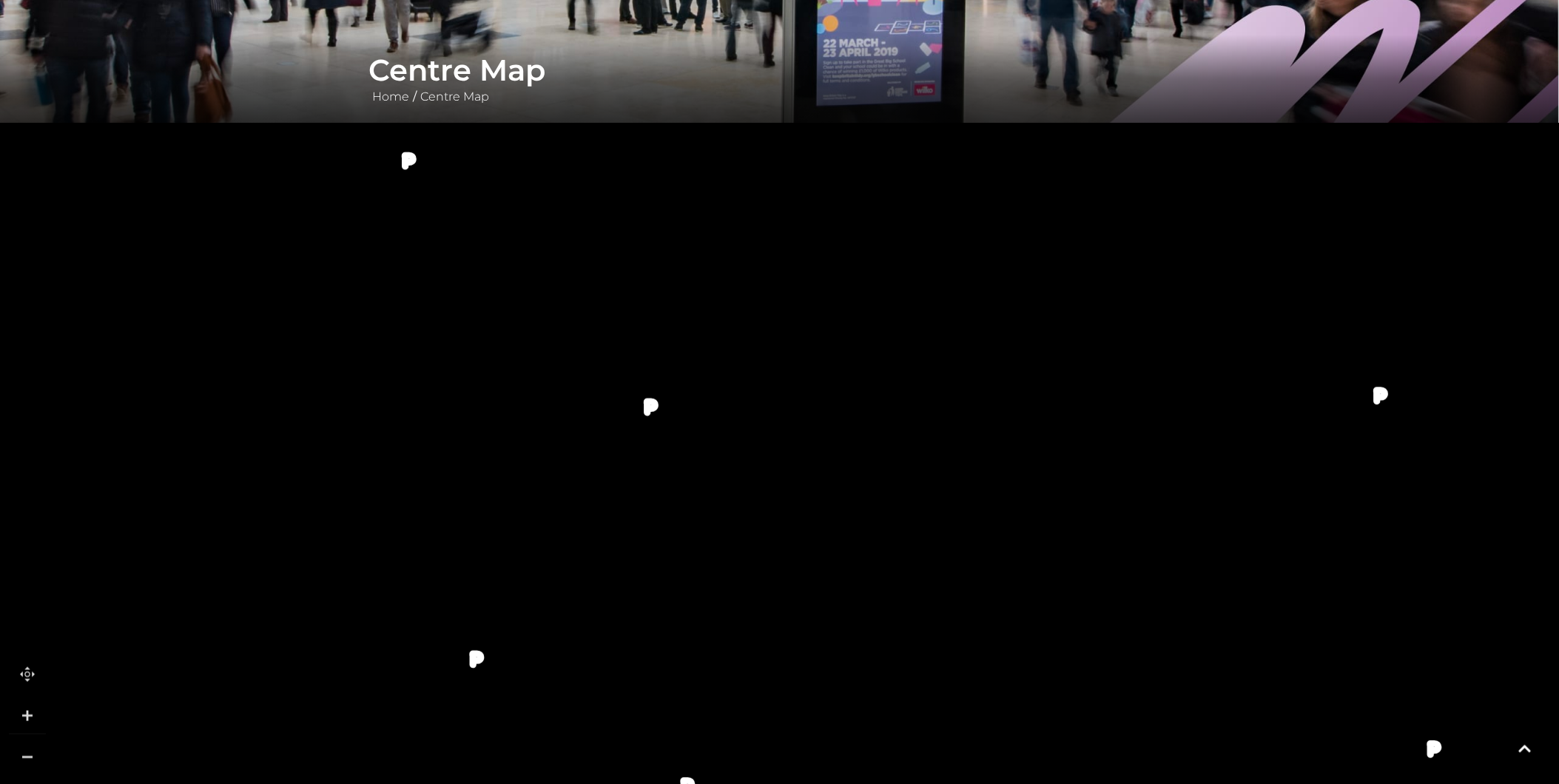
drag, startPoint x: 339, startPoint y: 228, endPoint x: 328, endPoint y: 390, distance: 162.4
click at [328, 390] on polygon at bounding box center [428, 707] width 725 height 840
drag, startPoint x: 928, startPoint y: 652, endPoint x: 911, endPoint y: 505, distance: 148.0
click at [911, 505] on icon at bounding box center [751, 472] width 2131 height 1198
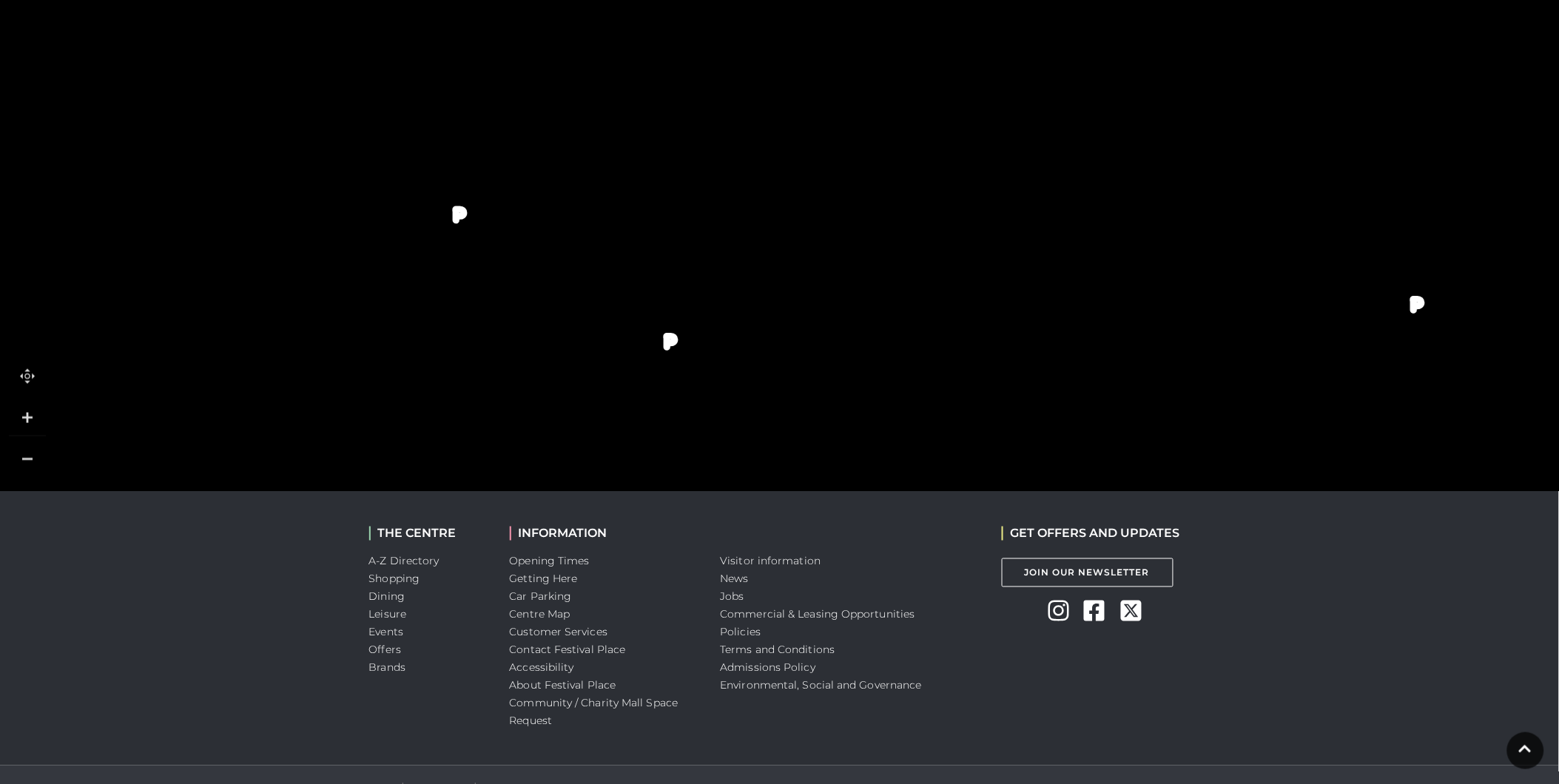
scroll to position [574, 0]
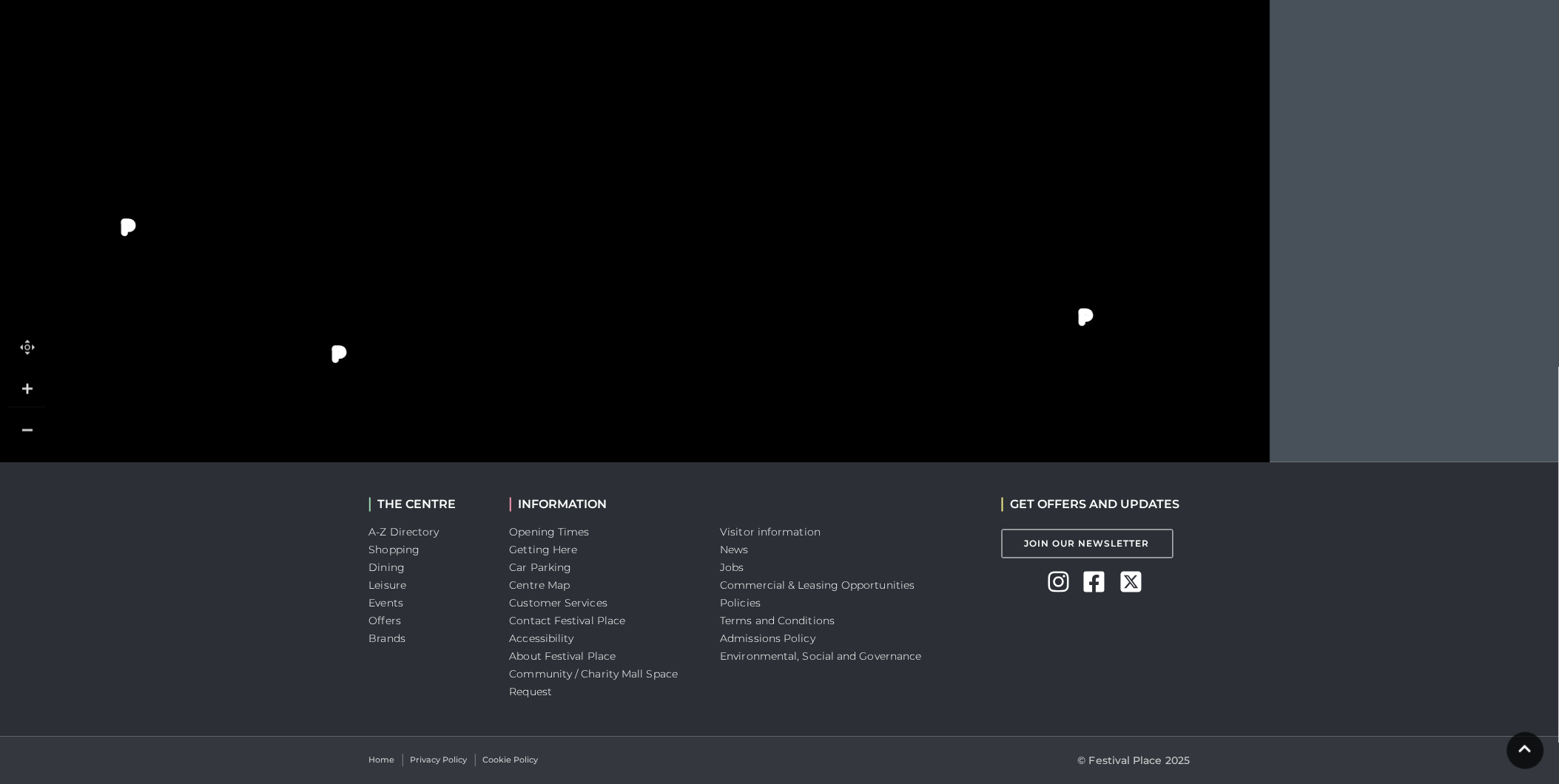
drag, startPoint x: 1150, startPoint y: 416, endPoint x: 356, endPoint y: 456, distance: 795.0
click at [356, 456] on icon at bounding box center [420, 187] width 2131 height 1198
click at [24, 438] on link at bounding box center [27, 430] width 37 height 37
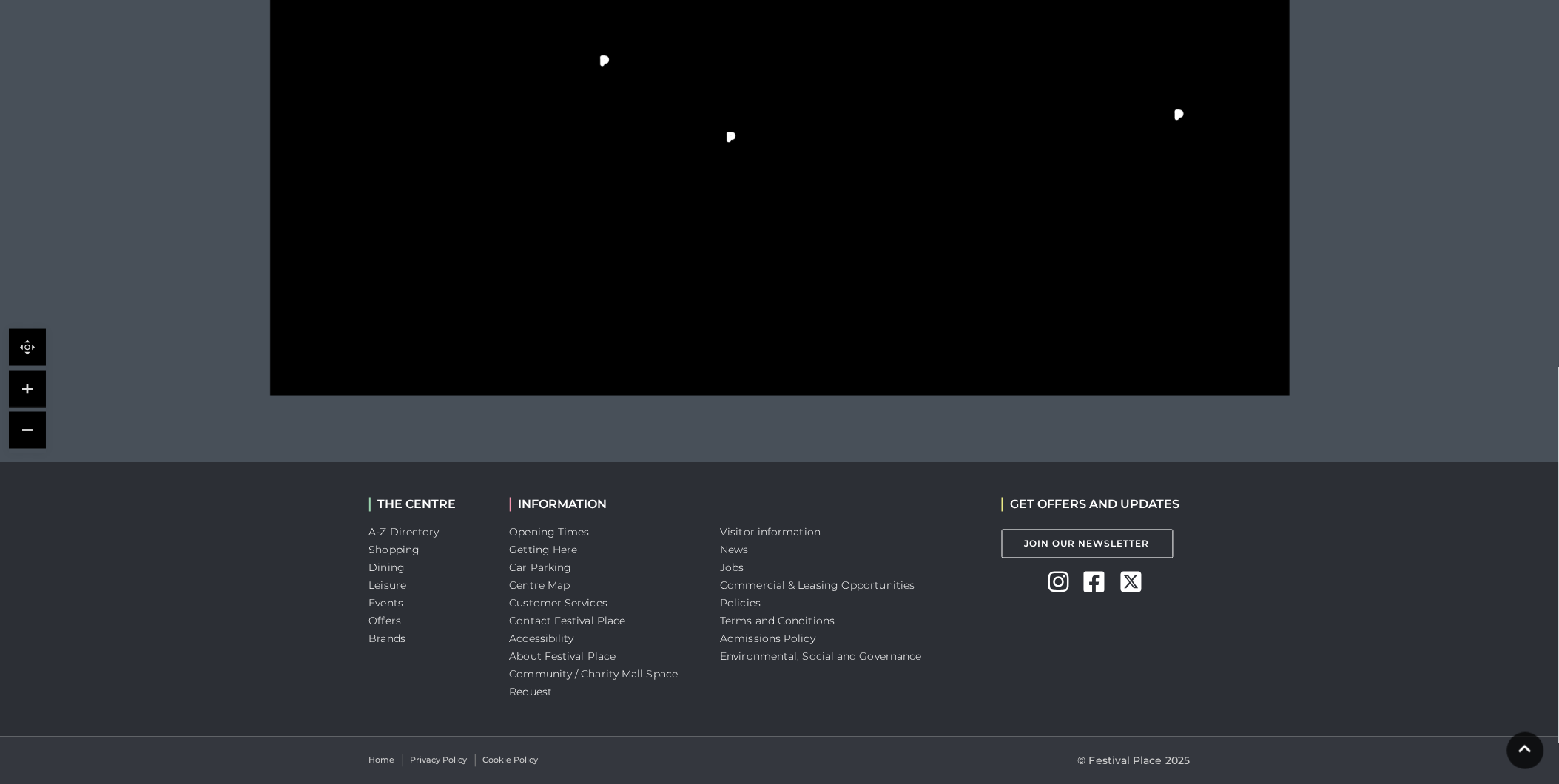
drag, startPoint x: 637, startPoint y: 375, endPoint x: 637, endPoint y: 247, distance: 128.0
click at [637, 247] on icon at bounding box center [780, 36] width 1278 height 719
click at [22, 392] on link at bounding box center [27, 389] width 37 height 37
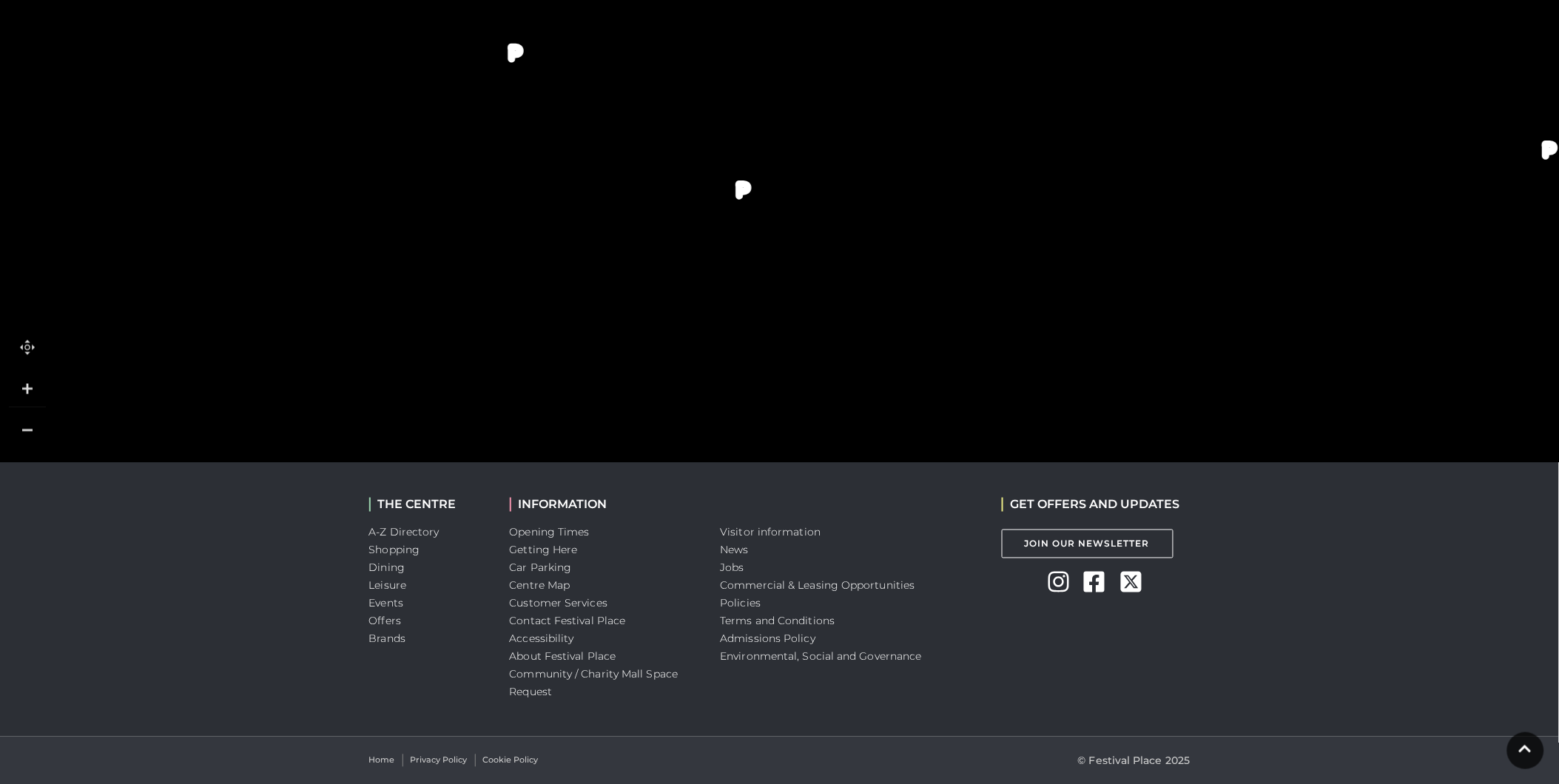
drag, startPoint x: 358, startPoint y: 371, endPoint x: 410, endPoint y: 418, distance: 70.1
click at [410, 418] on polygon at bounding box center [463, 104] width 783 height 907
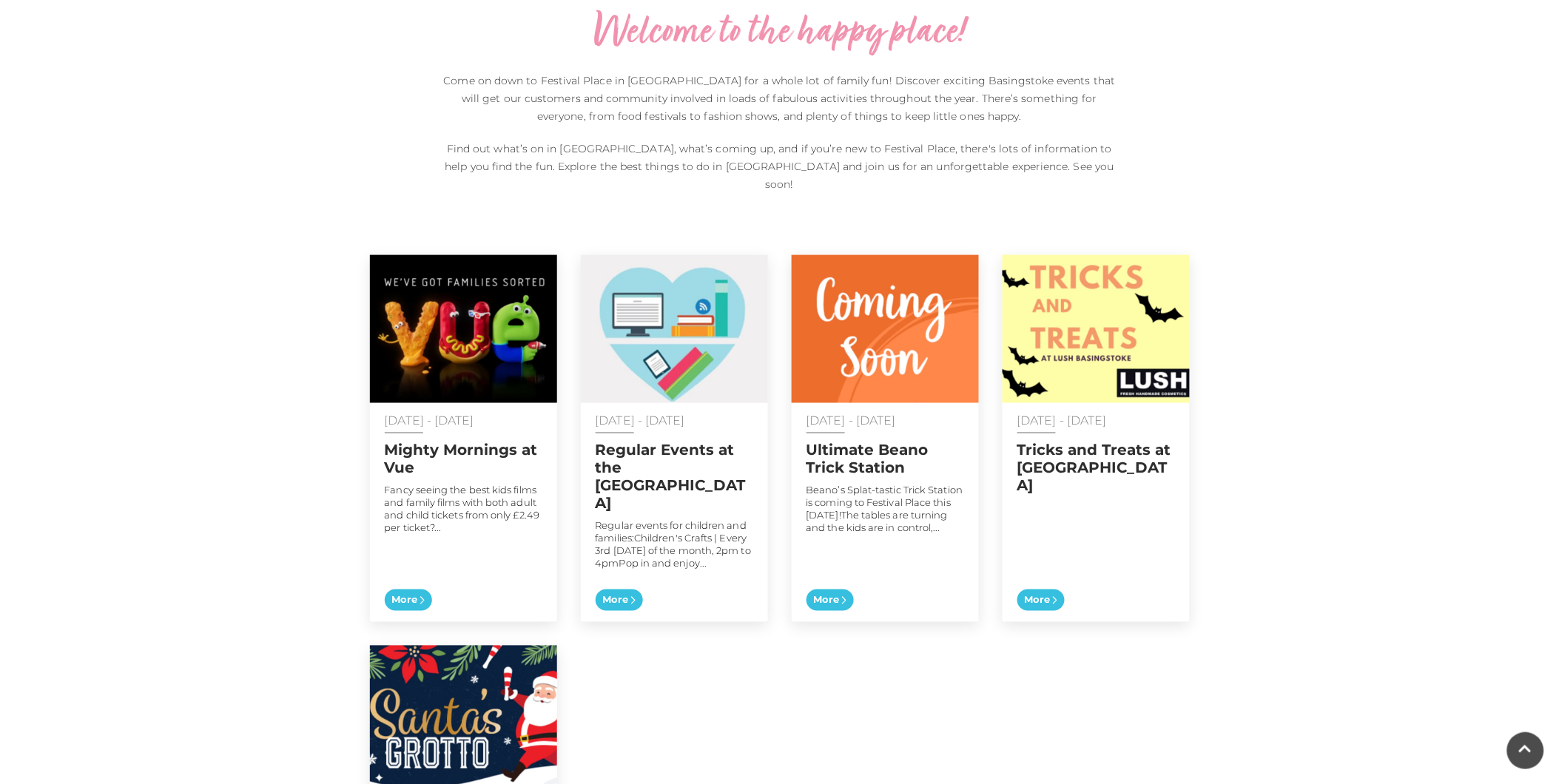
scroll to position [574, 0]
